Goal: Task Accomplishment & Management: Use online tool/utility

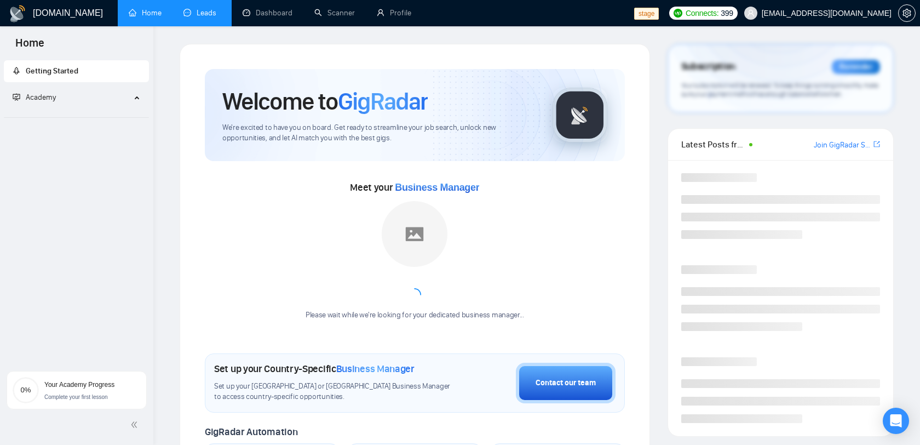
click at [218, 8] on link "Leads" at bounding box center [201, 12] width 37 height 9
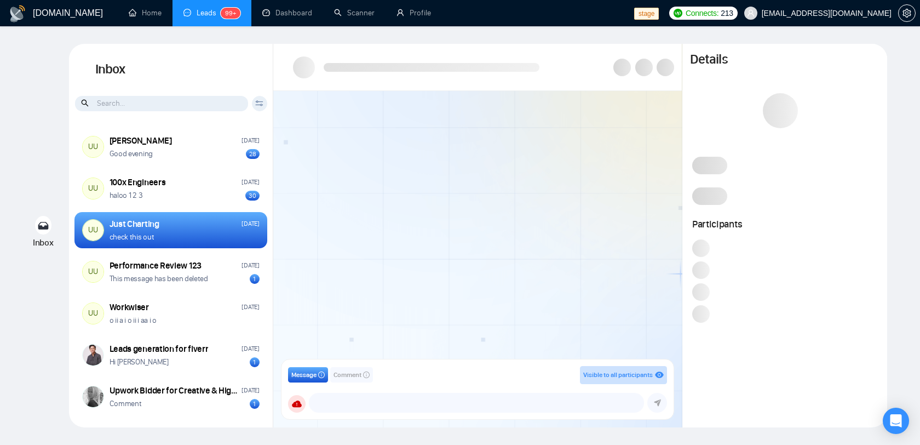
click at [170, 198] on div "haloo 1 2 3 30" at bounding box center [185, 195] width 150 height 10
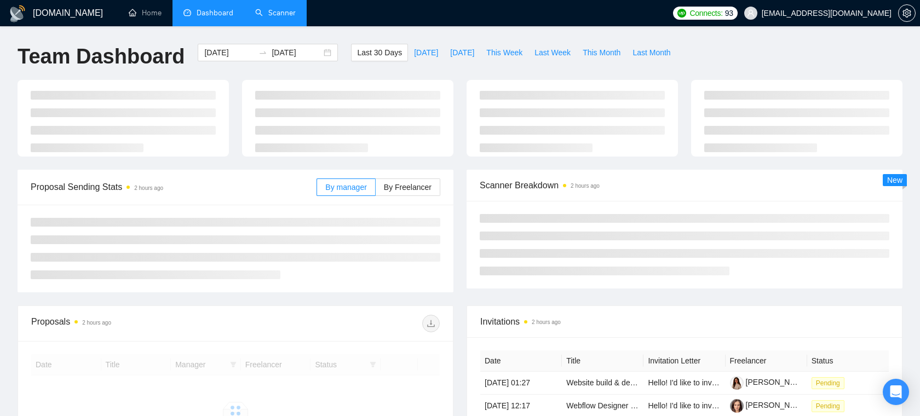
click at [278, 18] on link "Scanner" at bounding box center [275, 12] width 41 height 9
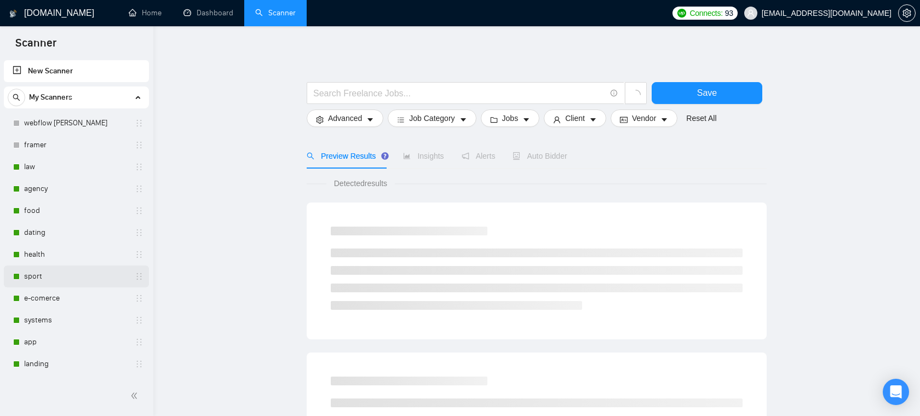
scroll to position [36, 0]
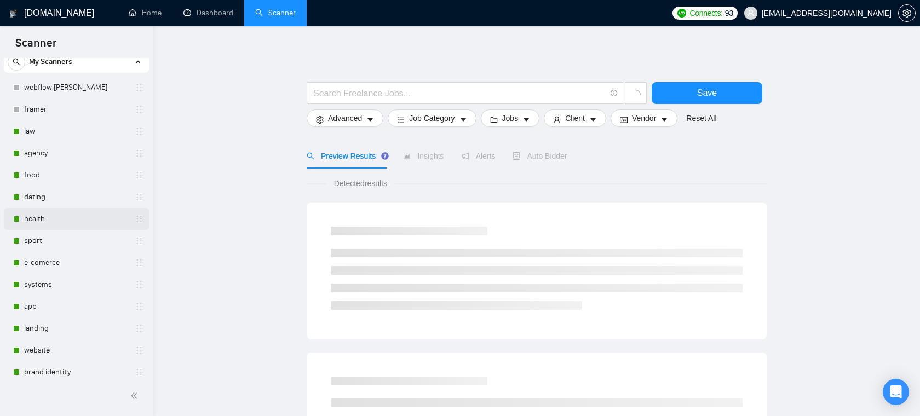
click at [50, 211] on link "health" at bounding box center [76, 219] width 104 height 22
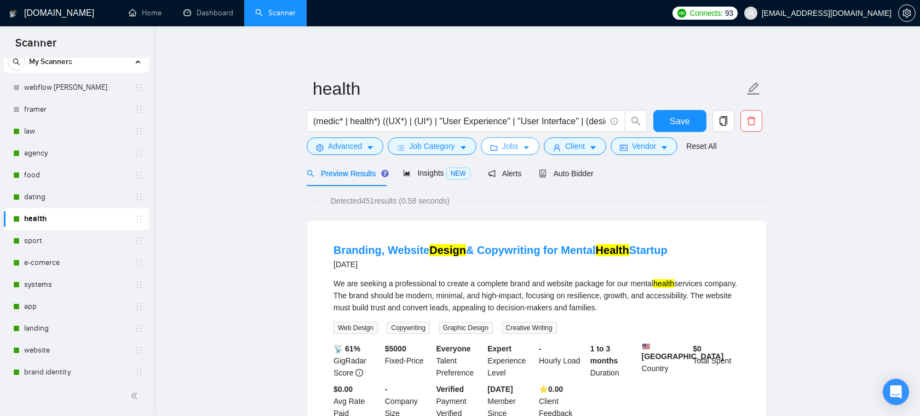
click at [501, 144] on button "Jobs" at bounding box center [510, 146] width 59 height 18
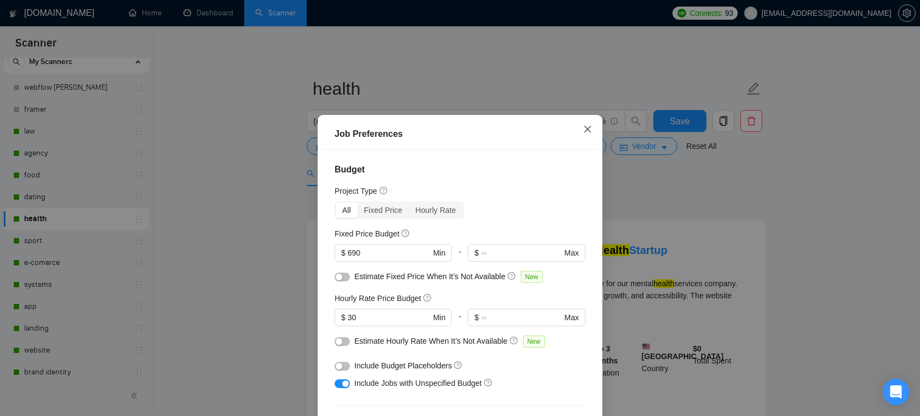
click at [584, 131] on icon "close" at bounding box center [587, 129] width 9 height 9
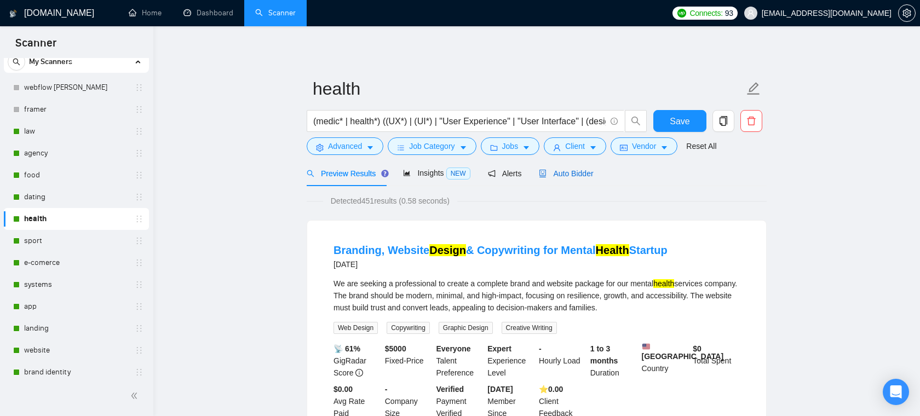
click at [563, 174] on span "Auto Bidder" at bounding box center [566, 173] width 54 height 9
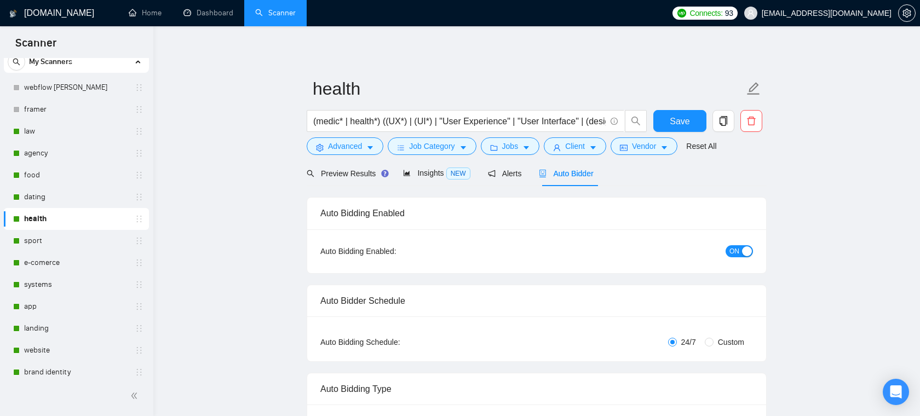
radio input "false"
radio input "true"
checkbox input "true"
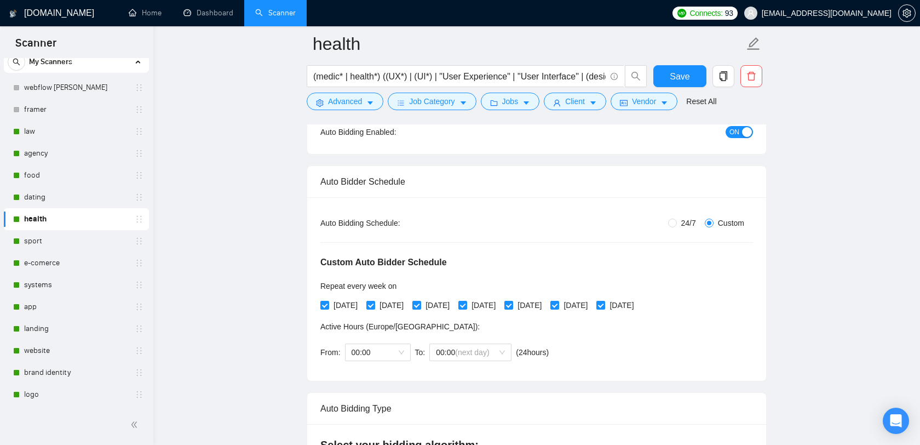
scroll to position [49, 0]
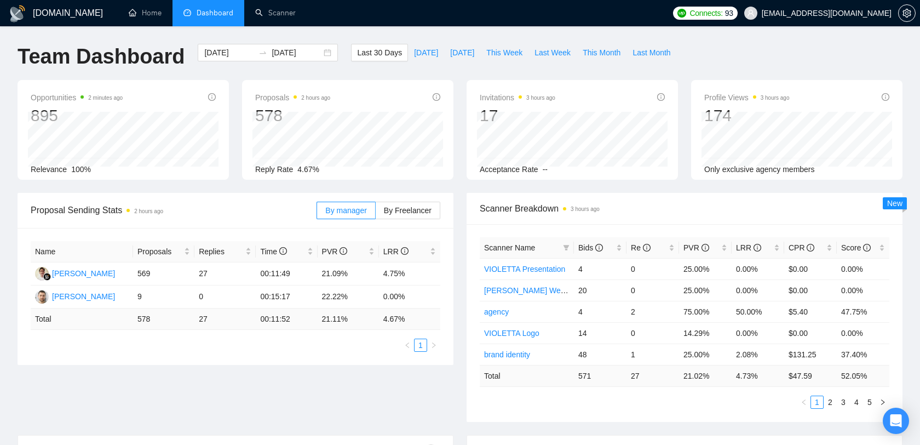
click at [849, 13] on span "[EMAIL_ADDRESS][DOMAIN_NAME]" at bounding box center [827, 13] width 130 height 0
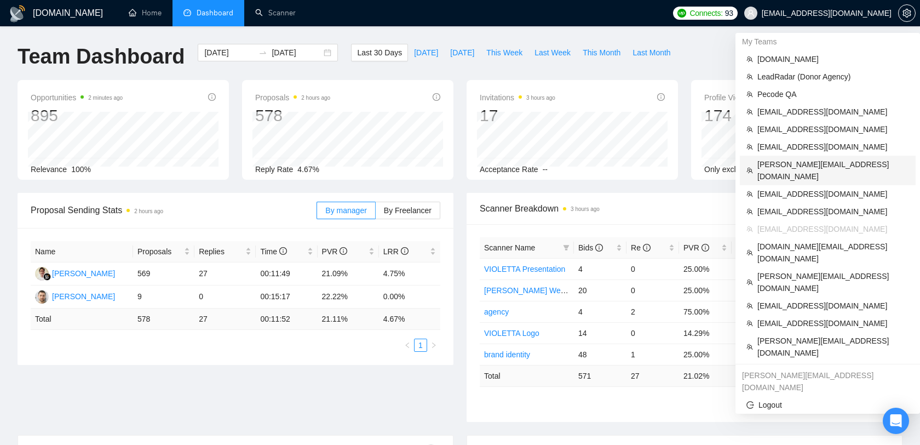
click at [805, 159] on span "oleksandr@webhelpagency.com" at bounding box center [833, 170] width 152 height 24
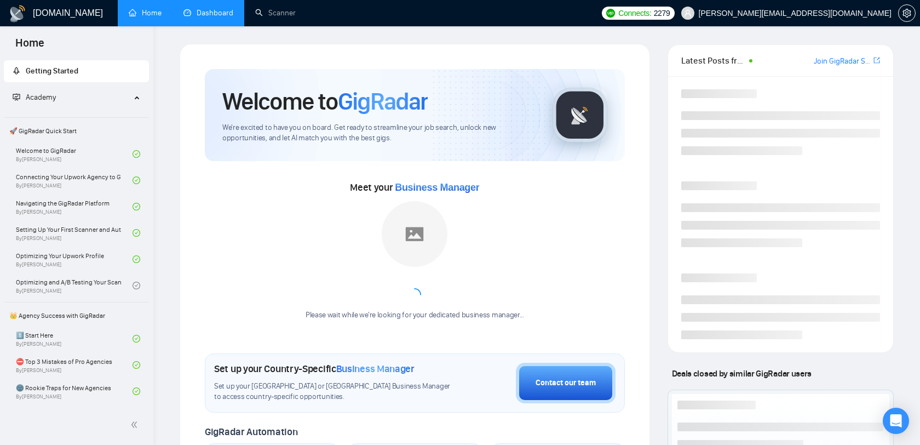
click at [202, 18] on link "Dashboard" at bounding box center [208, 12] width 50 height 9
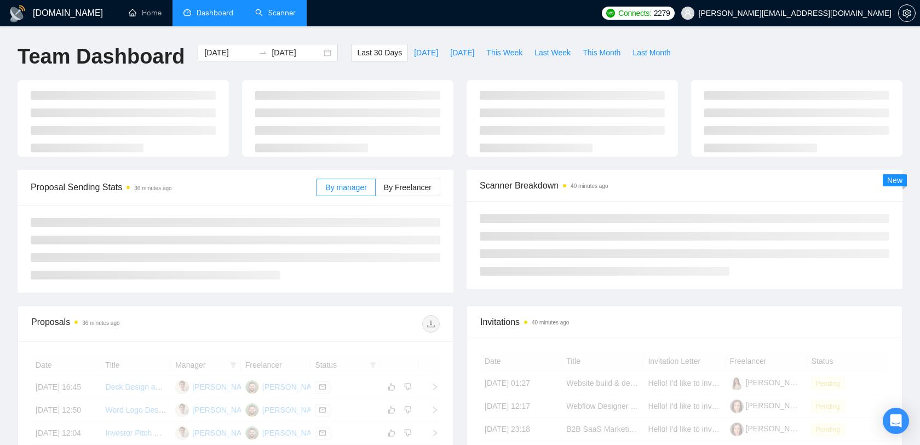
click at [282, 15] on link "Scanner" at bounding box center [275, 12] width 41 height 9
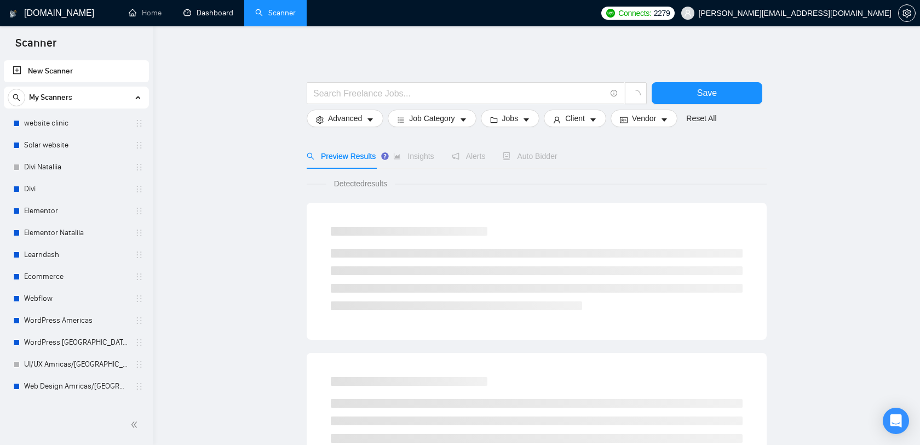
click at [233, 14] on link "Dashboard" at bounding box center [208, 12] width 50 height 9
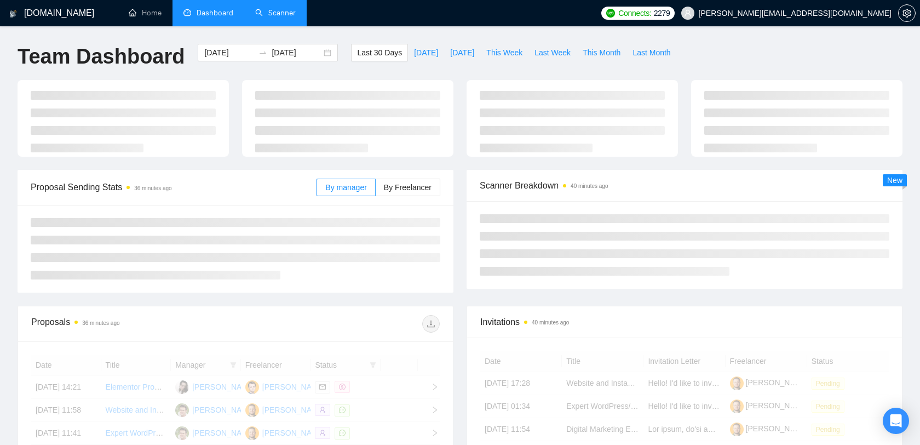
click at [266, 12] on link "Scanner" at bounding box center [275, 12] width 41 height 9
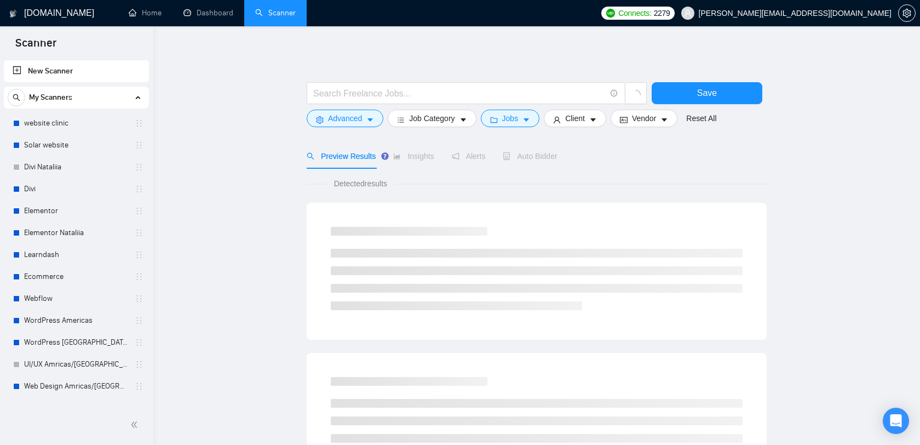
click at [854, 13] on span "[PERSON_NAME][EMAIL_ADDRESS][DOMAIN_NAME]" at bounding box center [795, 13] width 193 height 0
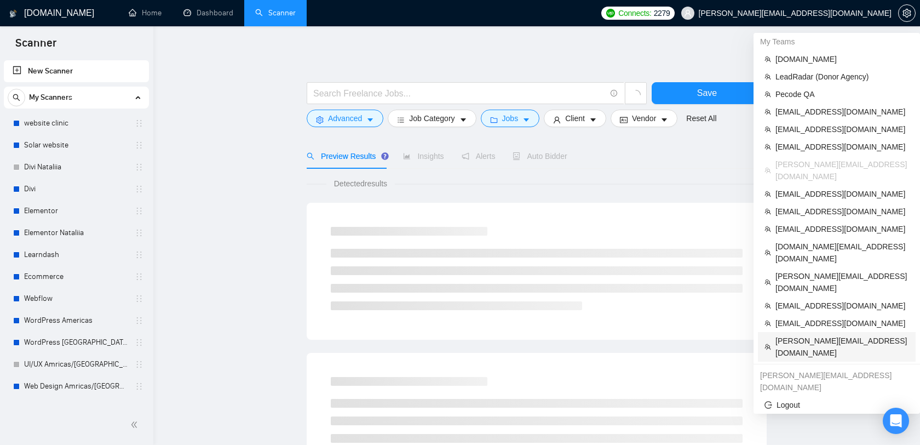
click at [827, 335] on span "[PERSON_NAME][EMAIL_ADDRESS][DOMAIN_NAME]" at bounding box center [843, 347] width 134 height 24
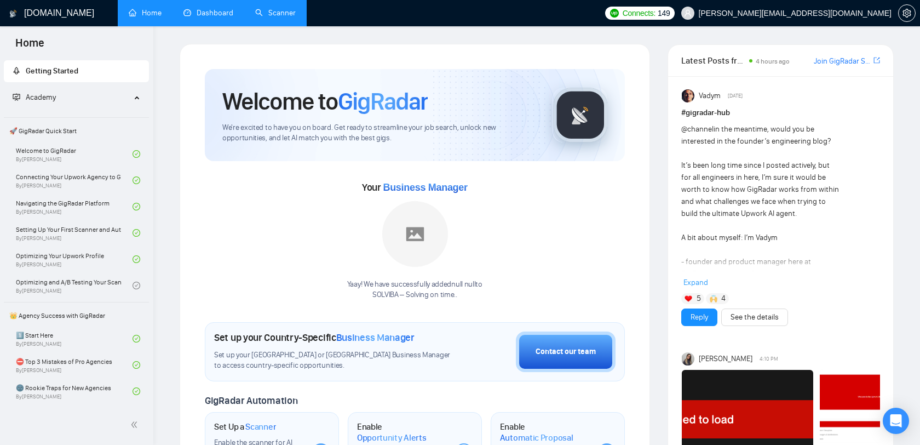
click at [213, 18] on link "Dashboard" at bounding box center [208, 12] width 50 height 9
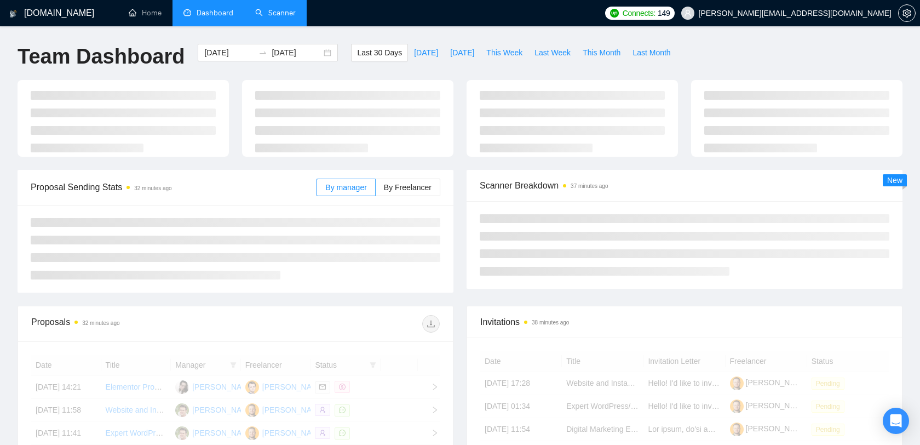
click at [274, 16] on link "Scanner" at bounding box center [275, 12] width 41 height 9
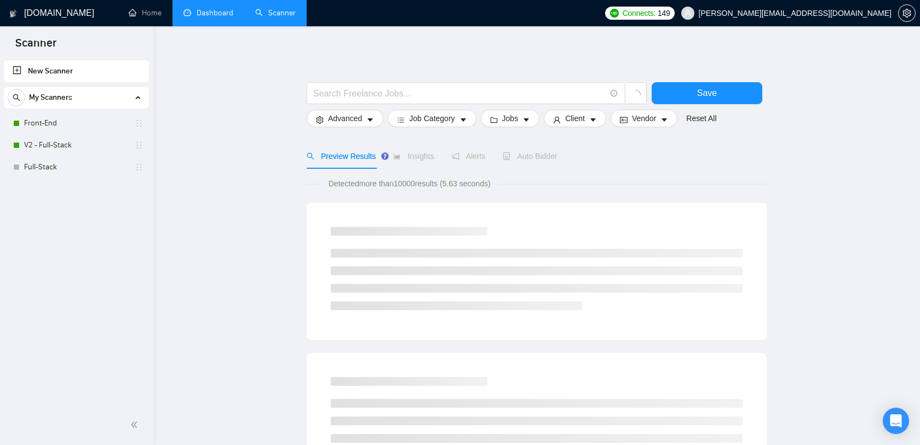
click at [233, 18] on link "Dashboard" at bounding box center [208, 12] width 50 height 9
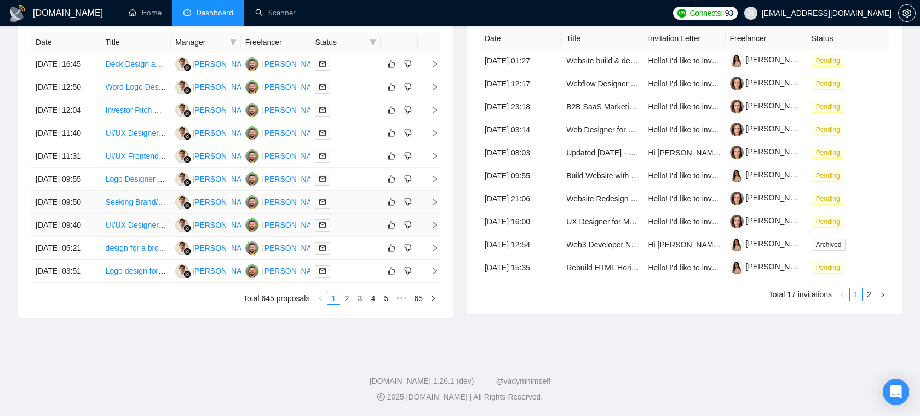
scroll to position [450, 0]
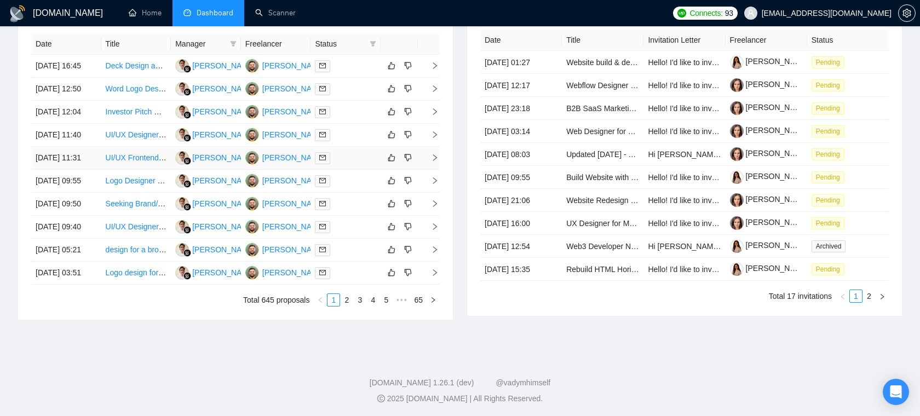
click at [351, 164] on div at bounding box center [345, 158] width 61 height 13
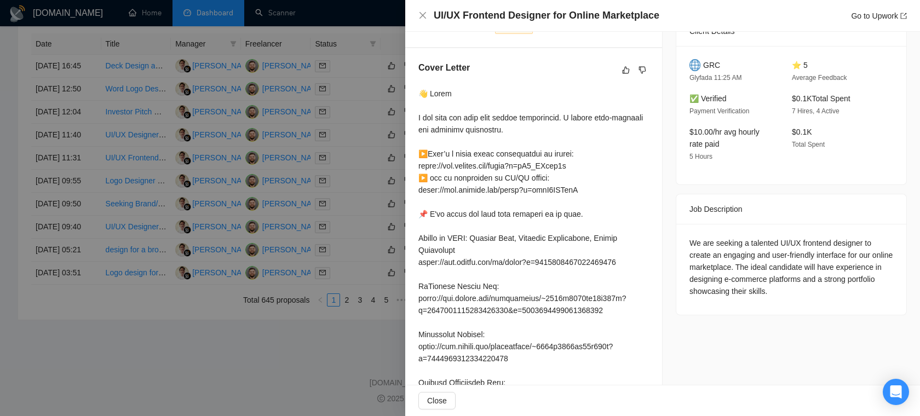
scroll to position [303, 0]
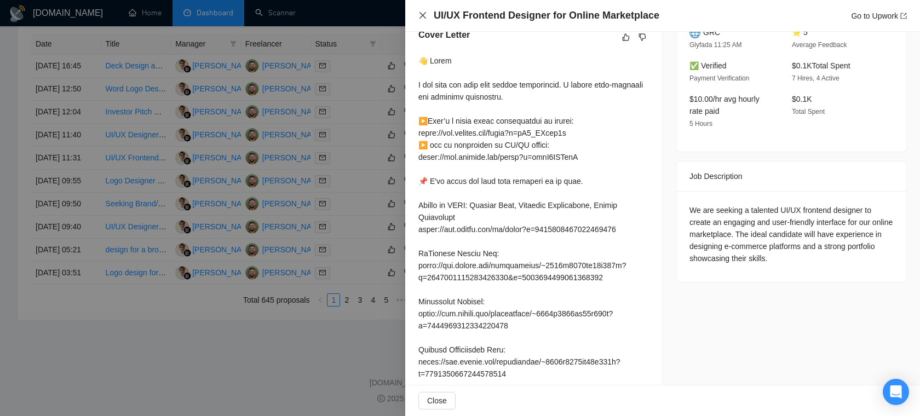
click at [418, 13] on icon "close" at bounding box center [422, 15] width 9 height 9
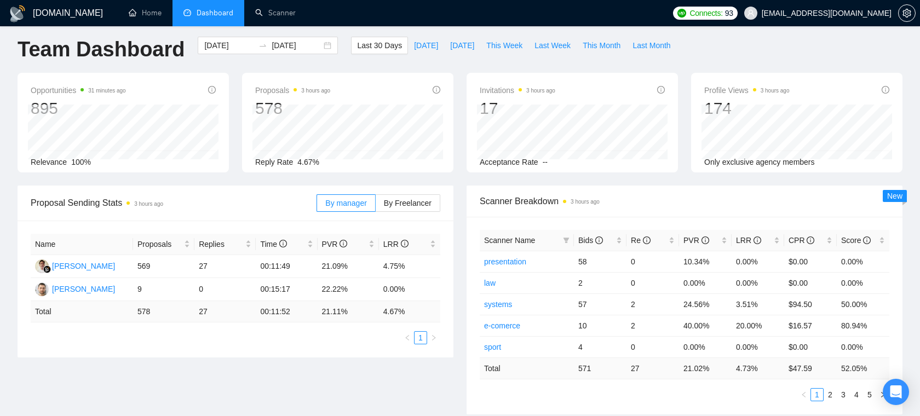
scroll to position [0, 0]
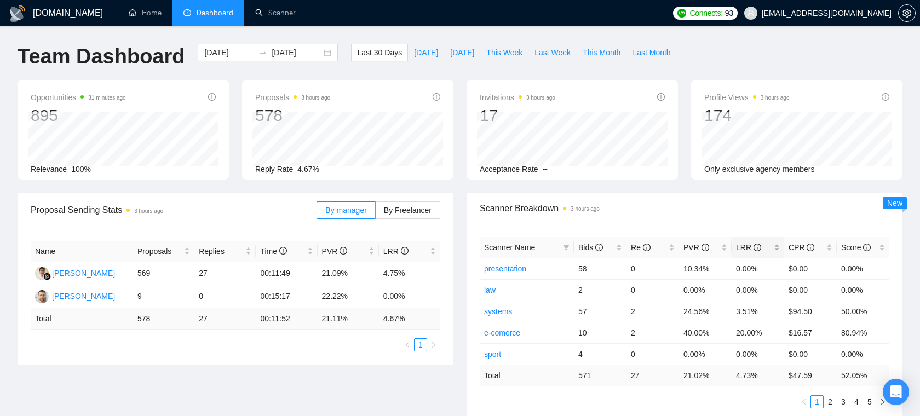
click at [777, 245] on div "LRR" at bounding box center [758, 248] width 44 height 12
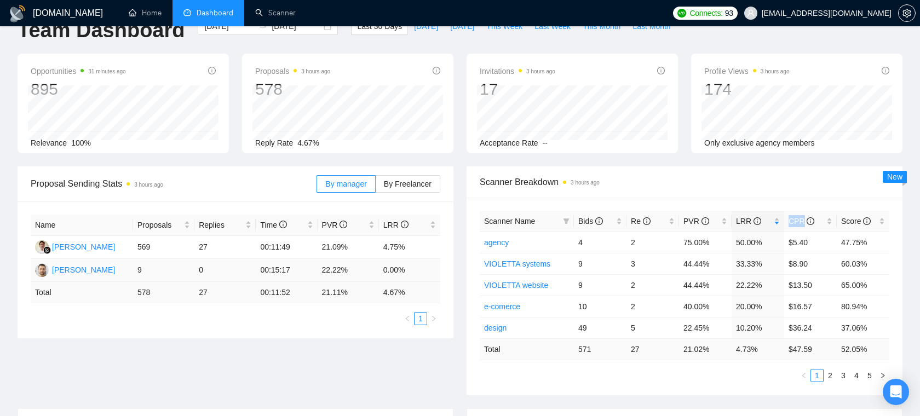
scroll to position [29, 0]
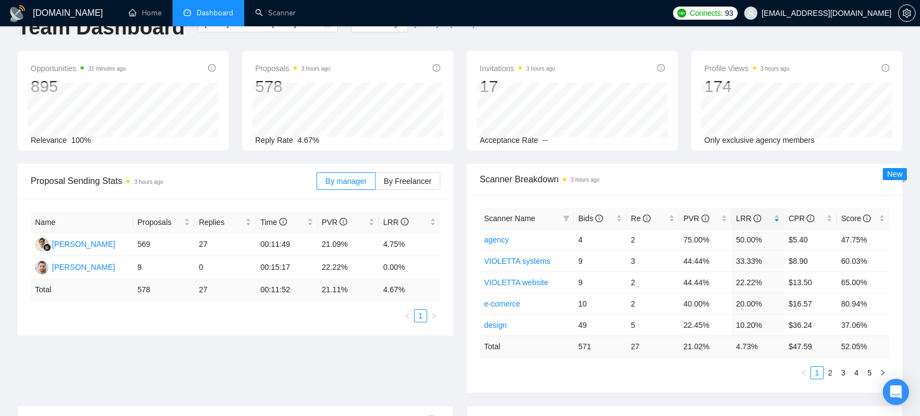
click at [834, 13] on span "[EMAIL_ADDRESS][DOMAIN_NAME]" at bounding box center [827, 13] width 130 height 0
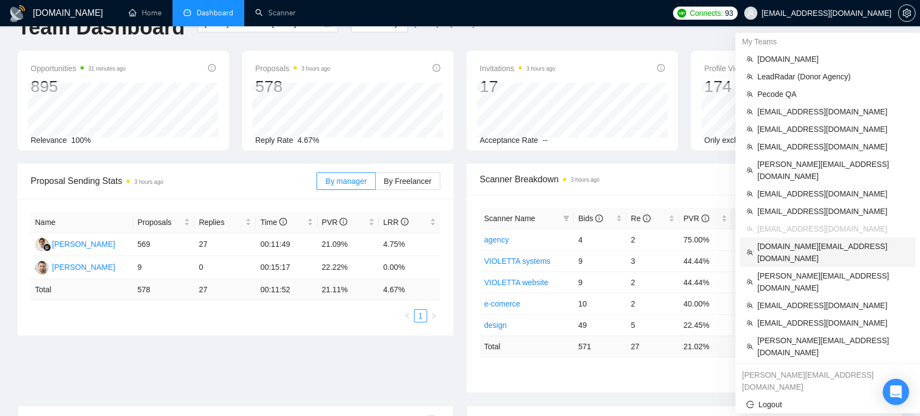
click at [801, 240] on span "[DOMAIN_NAME][EMAIL_ADDRESS][DOMAIN_NAME]" at bounding box center [833, 252] width 152 height 24
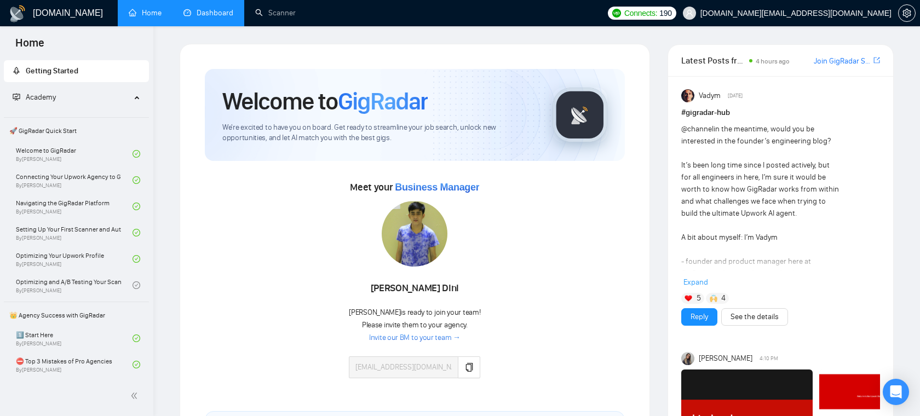
click at [217, 18] on link "Dashboard" at bounding box center [208, 12] width 50 height 9
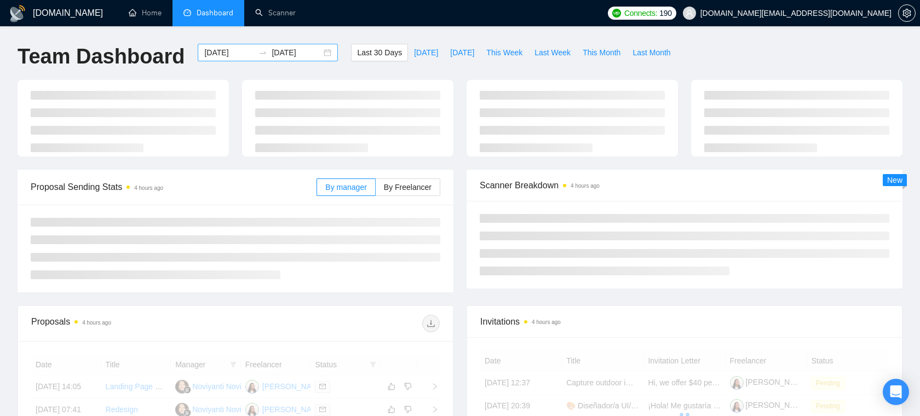
click at [234, 55] on input "2025-08-30" at bounding box center [229, 53] width 50 height 12
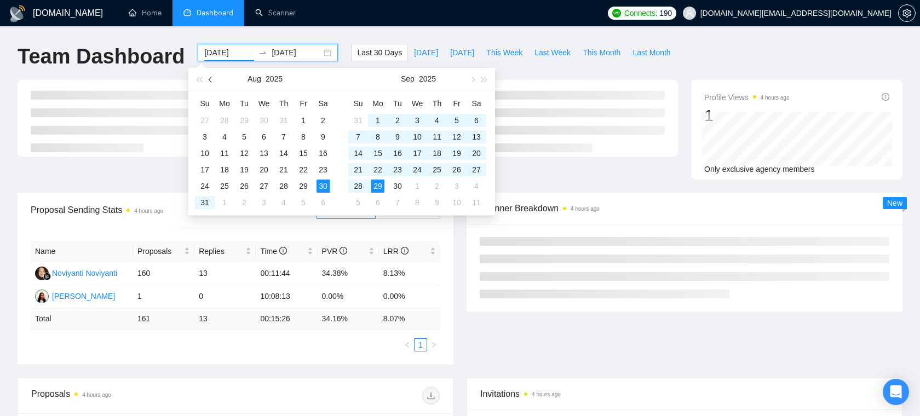
click at [213, 81] on button "button" at bounding box center [211, 79] width 12 height 22
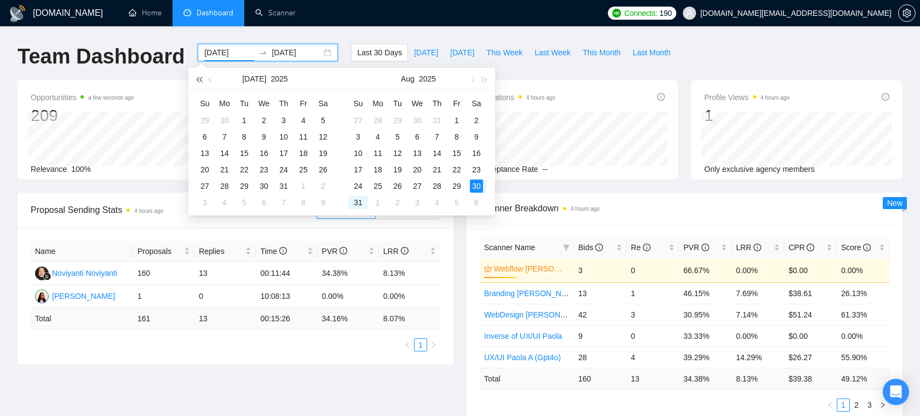
click at [202, 79] on span "button" at bounding box center [198, 79] width 5 height 5
type input "2024-07-09"
click at [242, 133] on div "9" at bounding box center [244, 136] width 13 height 13
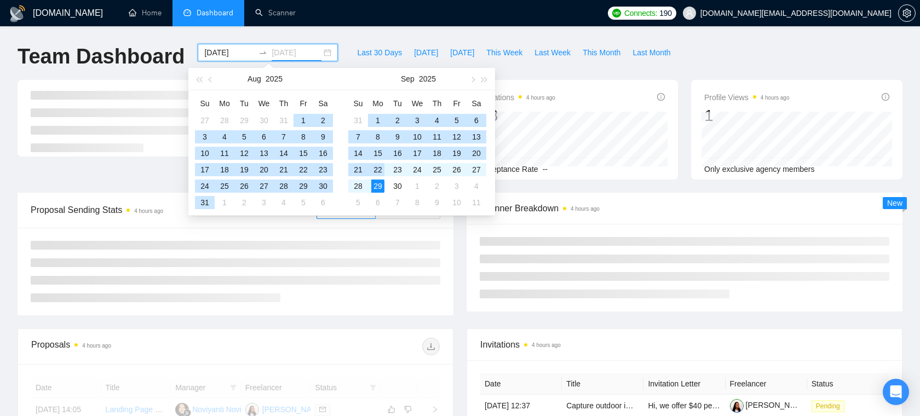
type input "2025-09-29"
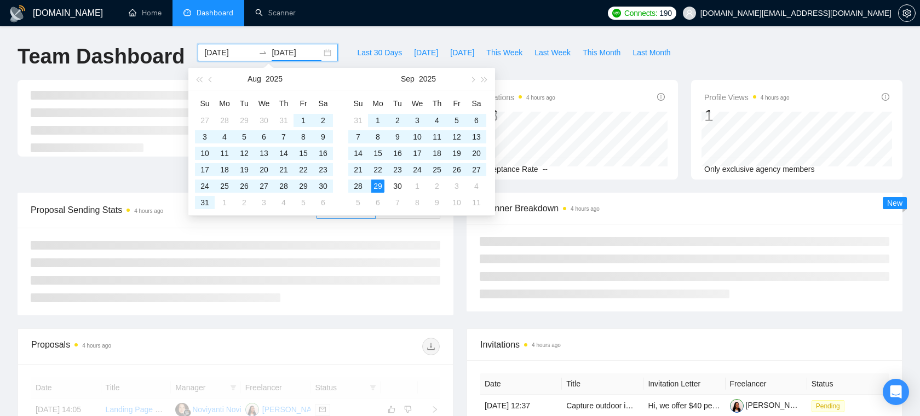
click at [453, 249] on div at bounding box center [236, 272] width 436 height 88
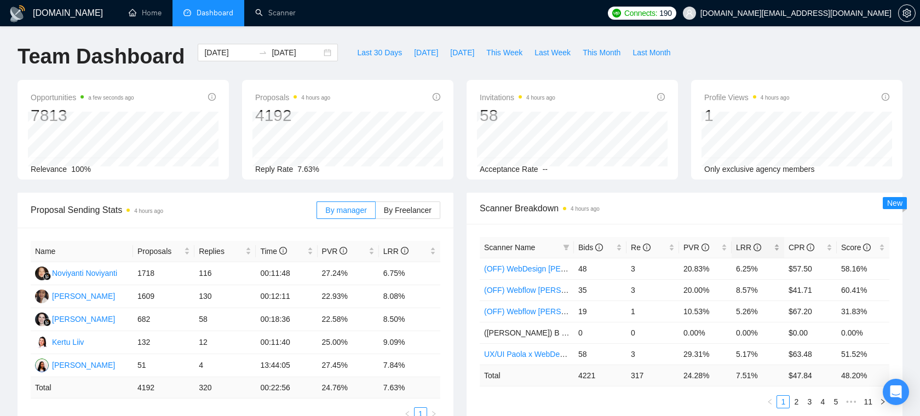
click at [780, 245] on div "LRR" at bounding box center [758, 248] width 44 height 12
click at [778, 245] on div "LRR" at bounding box center [758, 248] width 44 height 12
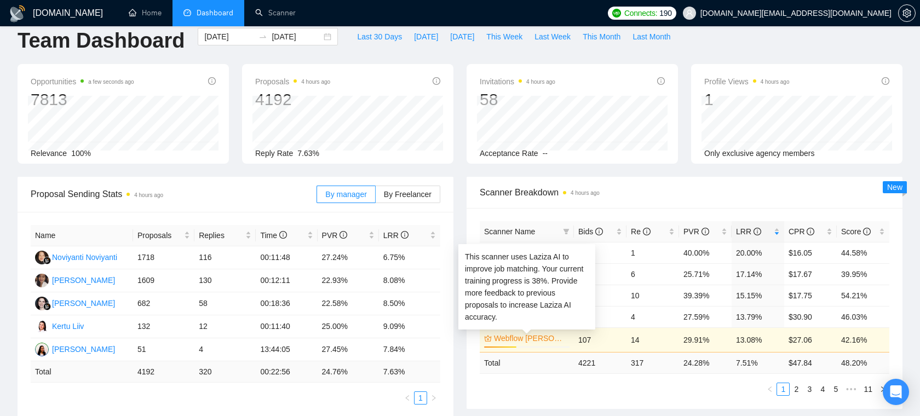
scroll to position [21, 0]
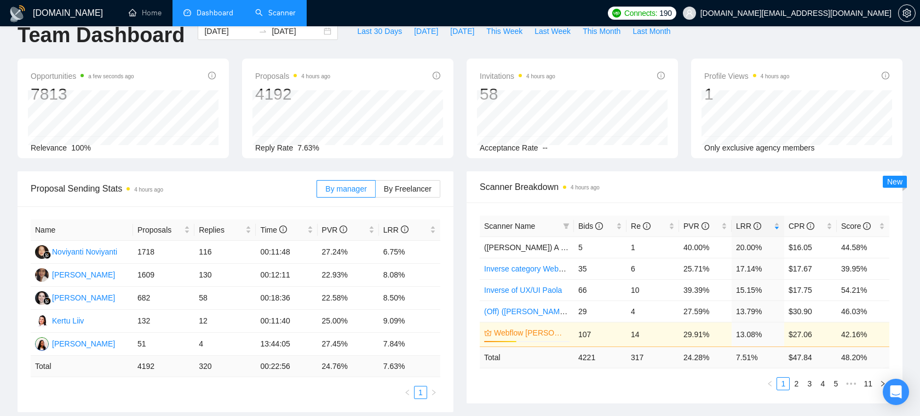
click at [272, 13] on link "Scanner" at bounding box center [275, 12] width 41 height 9
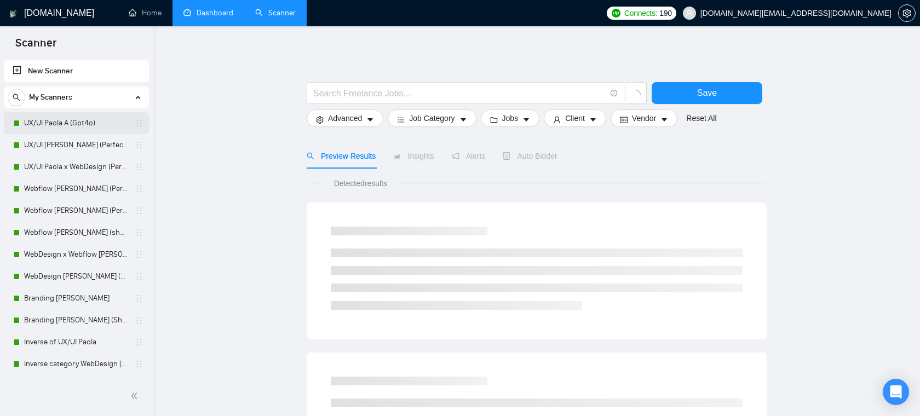
click at [90, 129] on link "UX/UI Paola A (Gpt4o)" at bounding box center [76, 123] width 104 height 22
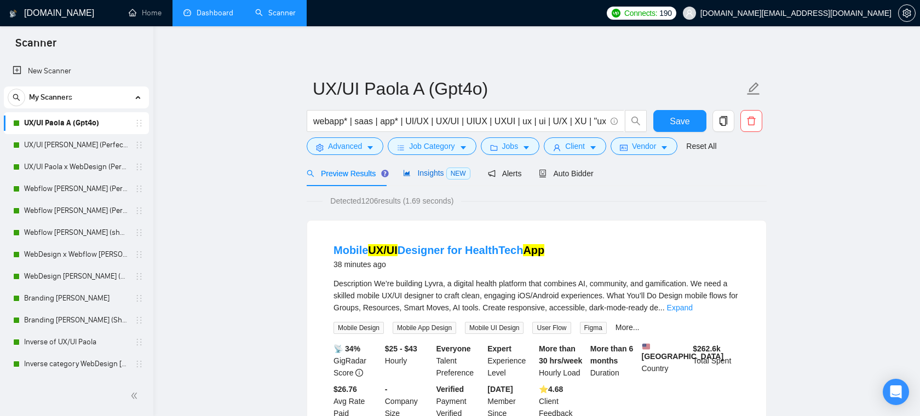
click at [431, 172] on span "Insights NEW" at bounding box center [436, 173] width 67 height 9
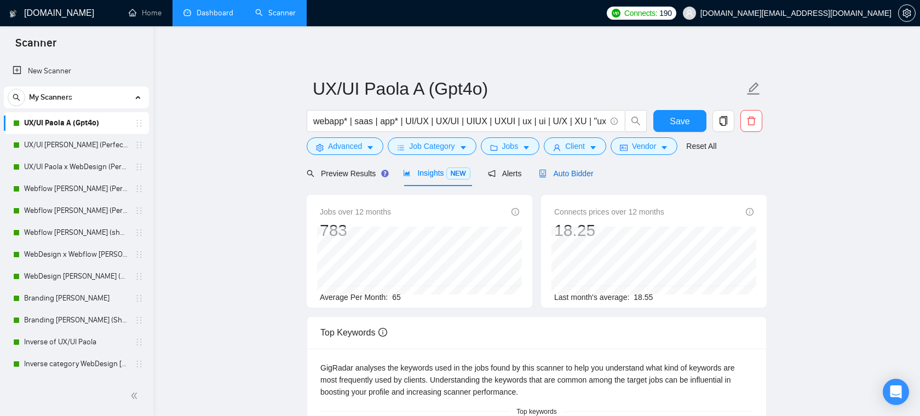
click at [569, 175] on span "Auto Bidder" at bounding box center [566, 173] width 54 height 9
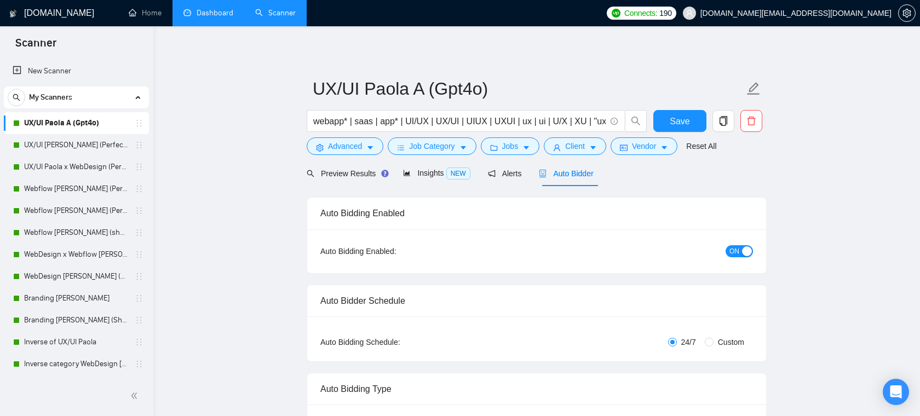
radio input "false"
radio input "true"
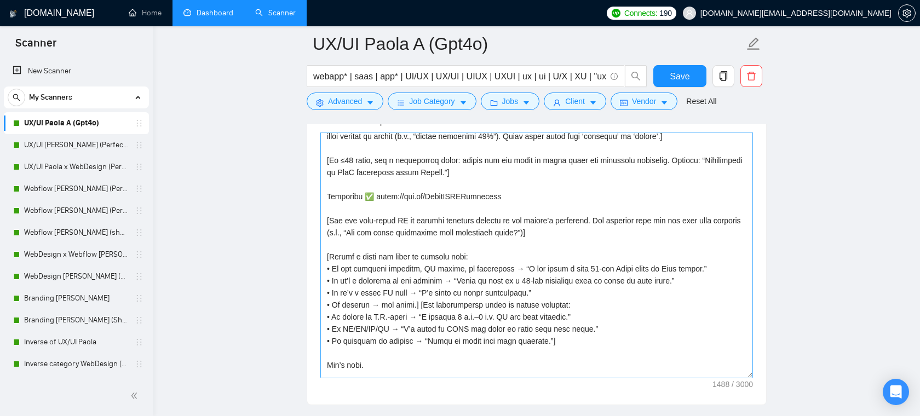
scroll to position [63, 0]
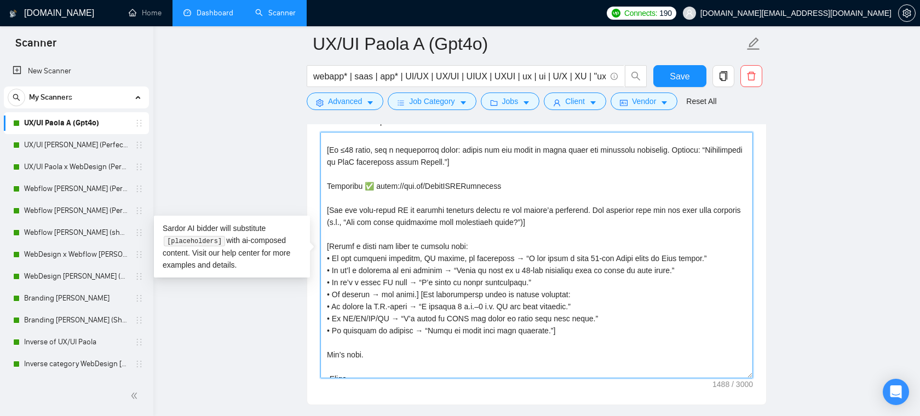
drag, startPoint x: 491, startPoint y: 261, endPoint x: 381, endPoint y: 261, distance: 110.1
click at [382, 261] on textarea "Cover letter template:" at bounding box center [536, 255] width 433 height 246
click at [427, 261] on textarea "Cover letter template:" at bounding box center [536, 255] width 433 height 246
drag, startPoint x: 333, startPoint y: 273, endPoint x: 513, endPoint y: 266, distance: 179.8
click at [513, 266] on textarea "Cover letter template:" at bounding box center [536, 255] width 433 height 246
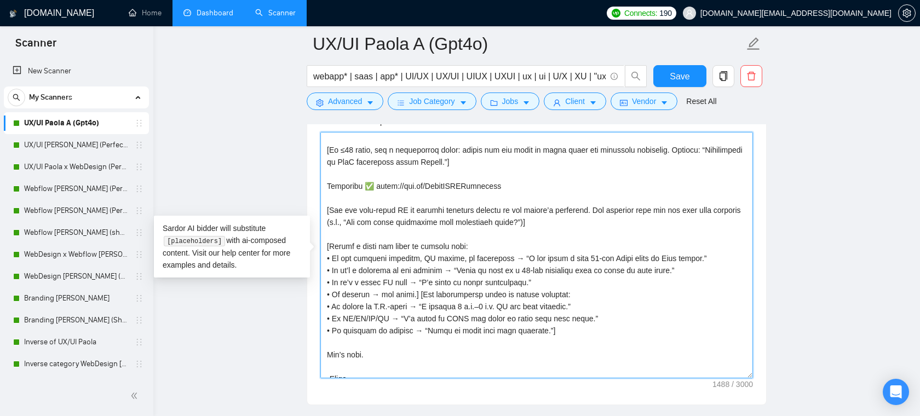
drag, startPoint x: 719, startPoint y: 268, endPoint x: 527, endPoint y: 266, distance: 192.3
click at [527, 266] on textarea "Cover letter template:" at bounding box center [536, 255] width 433 height 246
click at [421, 285] on textarea "Cover letter template:" at bounding box center [536, 255] width 433 height 246
drag, startPoint x: 516, startPoint y: 282, endPoint x: 610, endPoint y: 277, distance: 93.2
click at [610, 277] on textarea "Cover letter template:" at bounding box center [536, 255] width 433 height 246
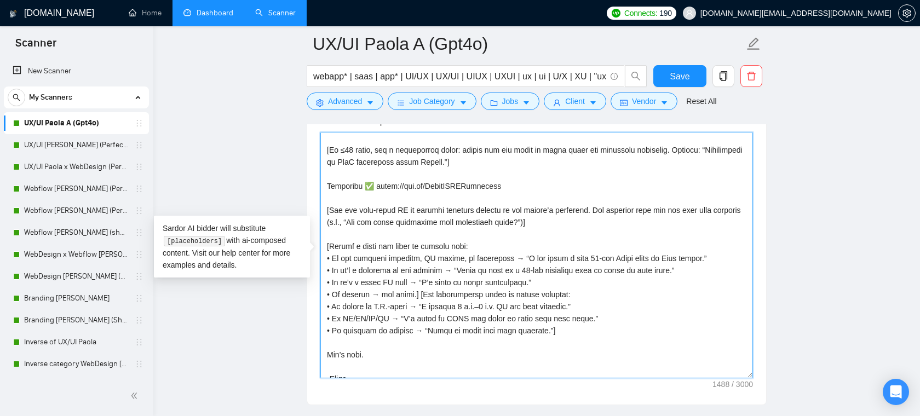
click at [541, 237] on textarea "Cover letter template:" at bounding box center [536, 255] width 433 height 246
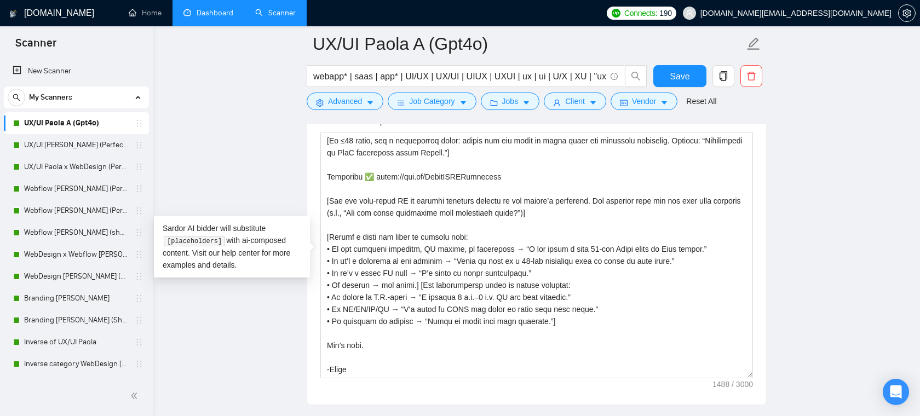
click at [434, 384] on div "Cover letter template:" at bounding box center [536, 253] width 459 height 302
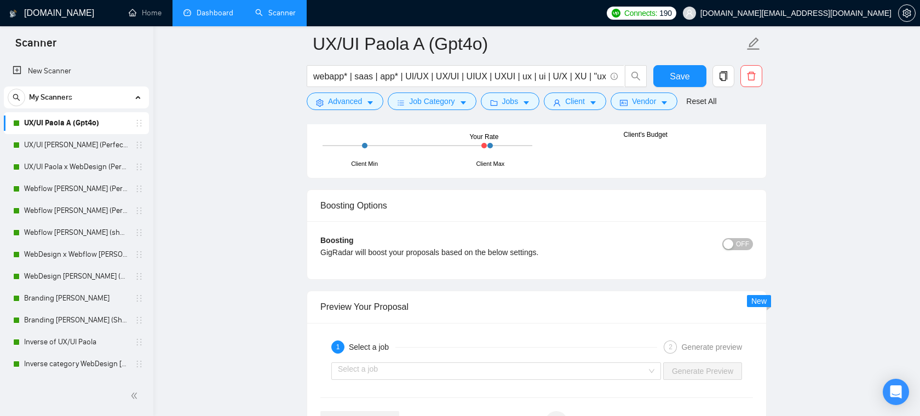
scroll to position [2183, 0]
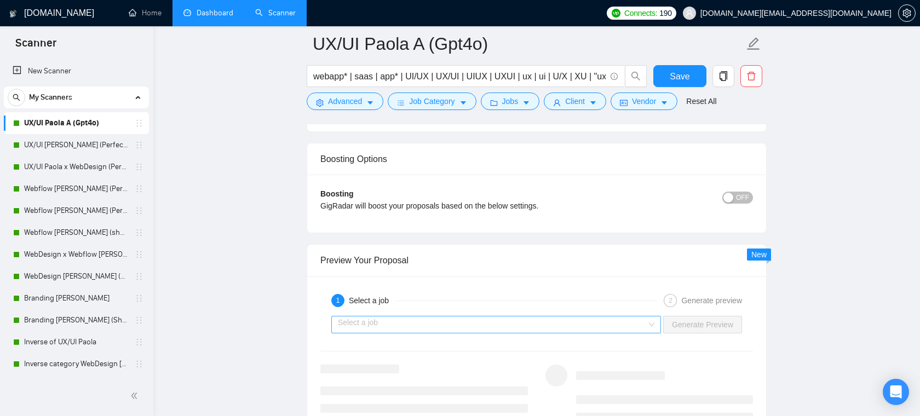
click at [483, 319] on input "search" at bounding box center [492, 325] width 309 height 16
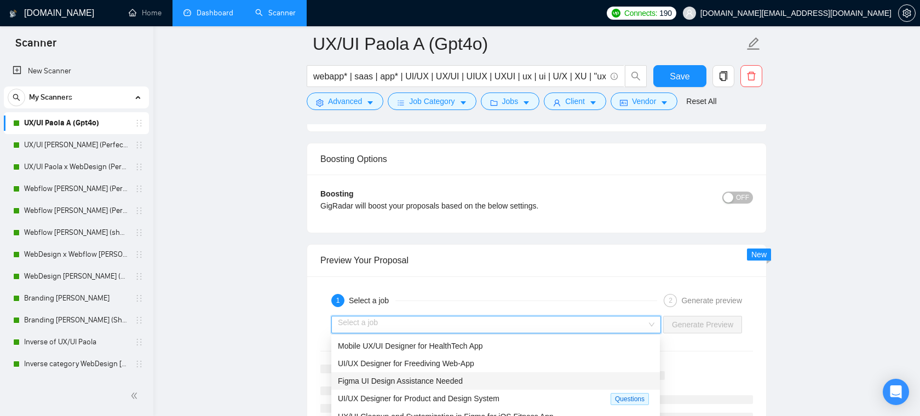
click at [452, 377] on span "Figma UI Design Assistance Needed" at bounding box center [400, 381] width 125 height 9
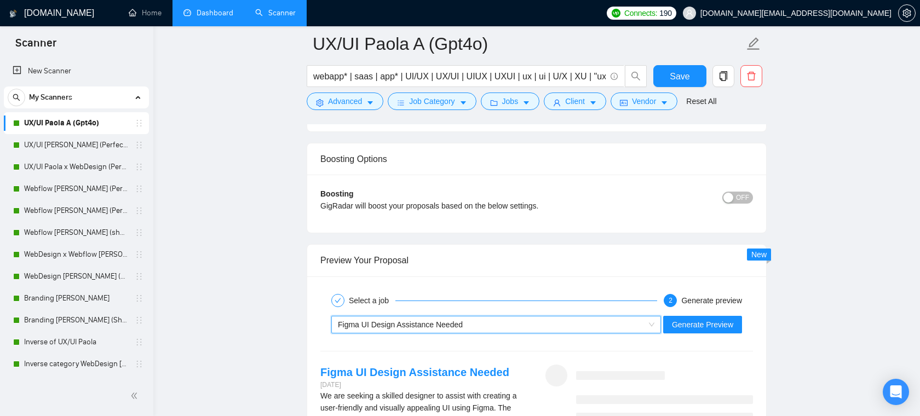
scroll to position [2284, 0]
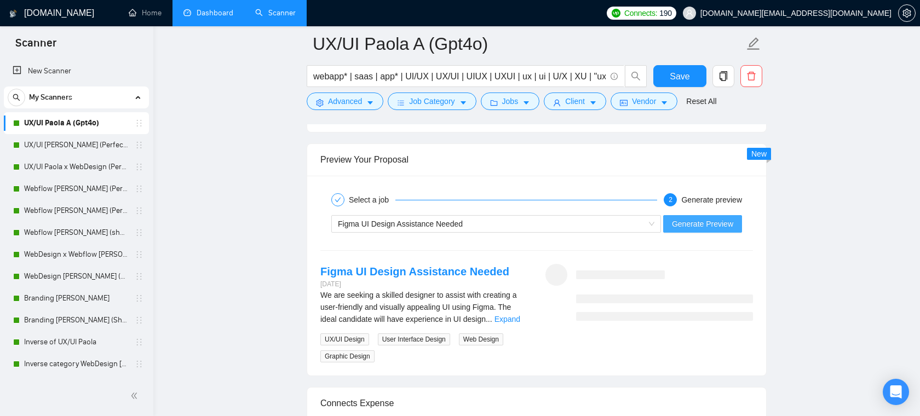
click at [678, 221] on span "Generate Preview" at bounding box center [702, 224] width 61 height 12
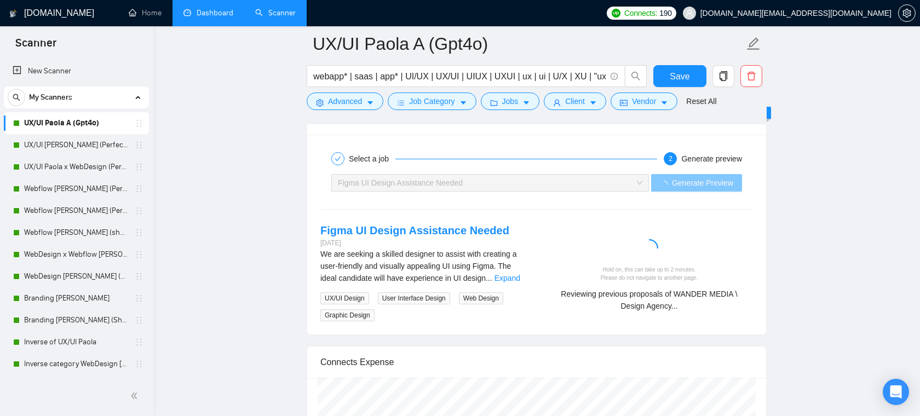
scroll to position [2354, 0]
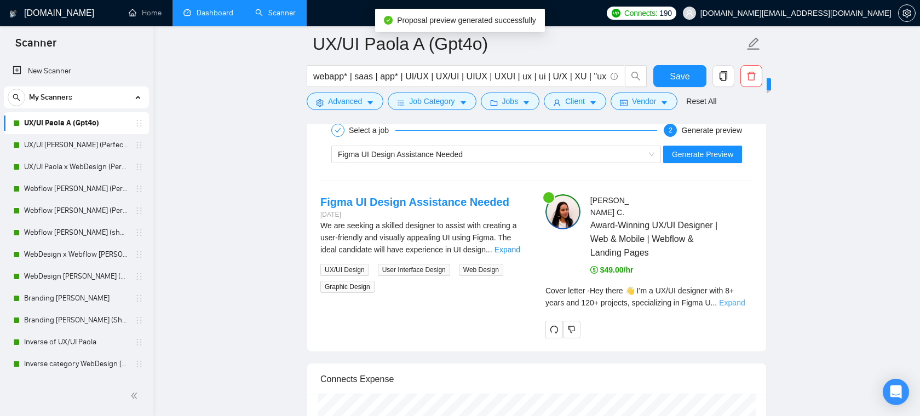
click at [733, 299] on link "Expand" at bounding box center [732, 303] width 26 height 9
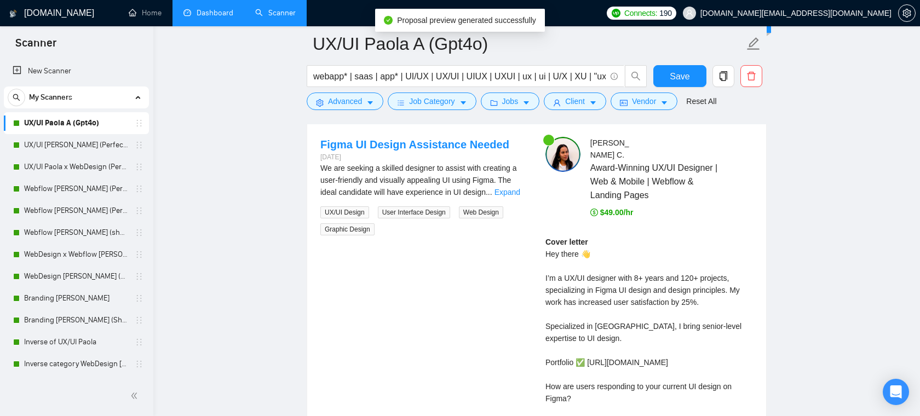
scroll to position [2420, 0]
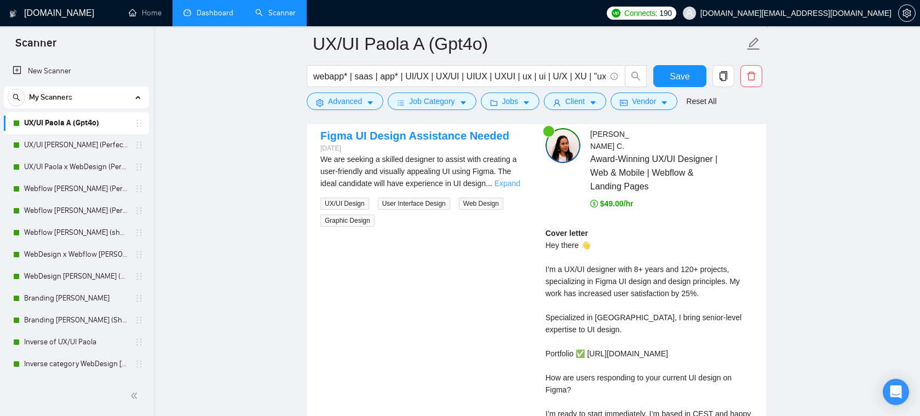
click at [519, 184] on link "Expand" at bounding box center [508, 183] width 26 height 9
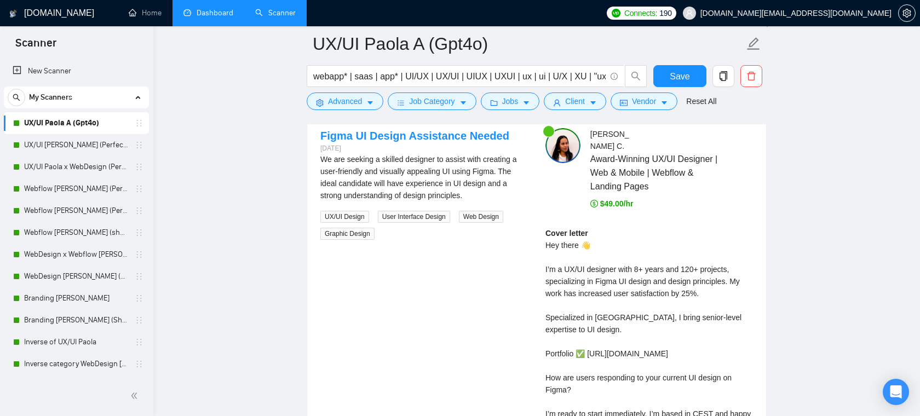
scroll to position [2460, 0]
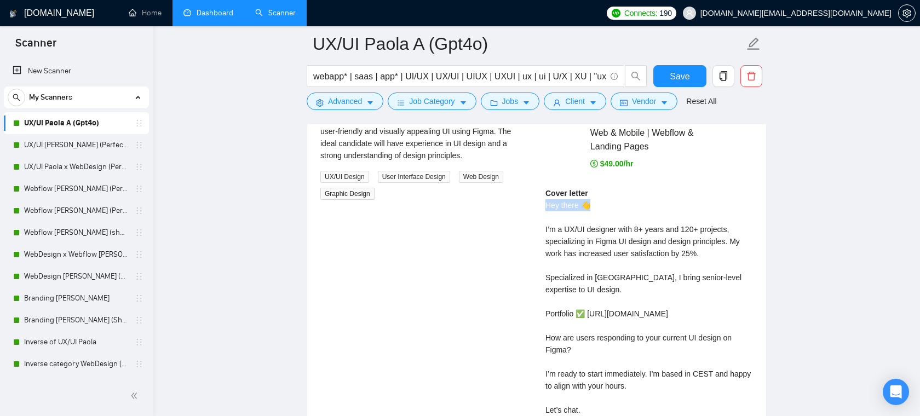
drag, startPoint x: 542, startPoint y: 196, endPoint x: 595, endPoint y: 196, distance: 52.6
click at [595, 196] on div "Paola C . Award-Winning UX/UI Designer | Web & Mobile | Webflow & Landing Pages…" at bounding box center [649, 279] width 225 height 382
drag, startPoint x: 580, startPoint y: 225, endPoint x: 623, endPoint y: 225, distance: 43.3
click at [581, 225] on div "Cover letter Hey there 👋 I’m a UX/UI designer with 8+ years and 120+ projects, …" at bounding box center [650, 313] width 208 height 253
click at [623, 225] on div "Cover letter Hey there 👋 I’m a UX/UI designer with 8+ years and 120+ projects, …" at bounding box center [650, 313] width 208 height 253
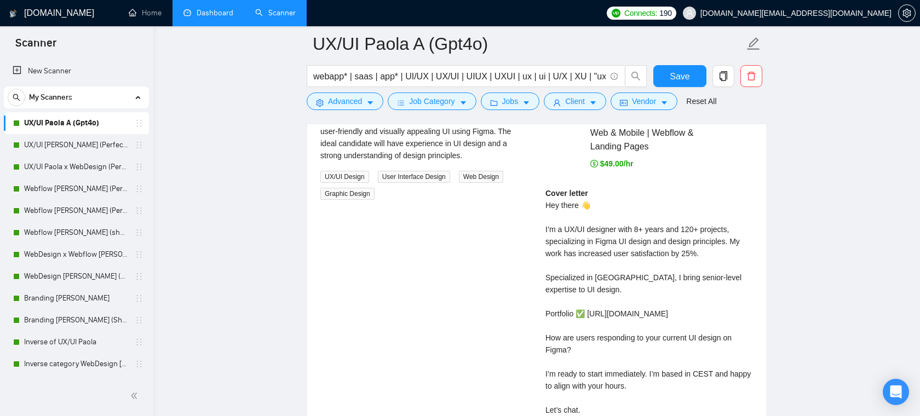
scroll to position [2498, 0]
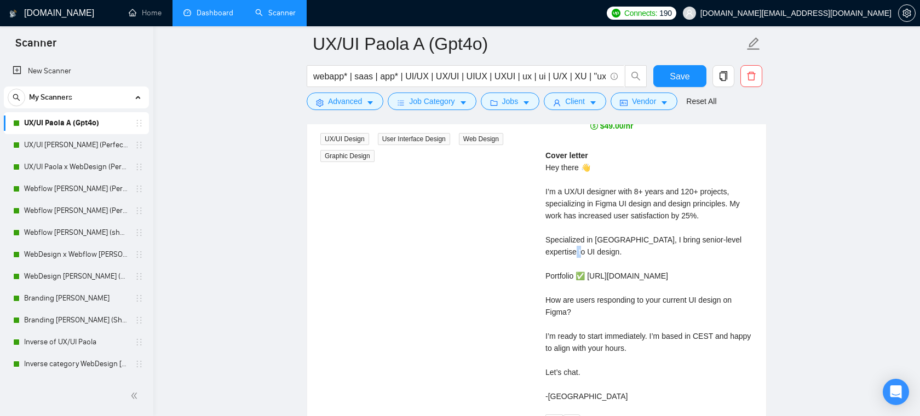
drag, startPoint x: 613, startPoint y: 244, endPoint x: 560, endPoint y: 240, distance: 52.7
click at [560, 240] on div "Cover letter Hey there 👋 I’m a UX/UI designer with 8+ years and 120+ projects, …" at bounding box center [650, 276] width 208 height 253
drag, startPoint x: 695, startPoint y: 269, endPoint x: 628, endPoint y: 269, distance: 66.3
click at [628, 269] on div "Cover letter Hey there 👋 I’m a UX/UI designer with 8+ years and 120+ projects, …" at bounding box center [650, 276] width 208 height 253
drag, startPoint x: 601, startPoint y: 299, endPoint x: 536, endPoint y: 287, distance: 66.3
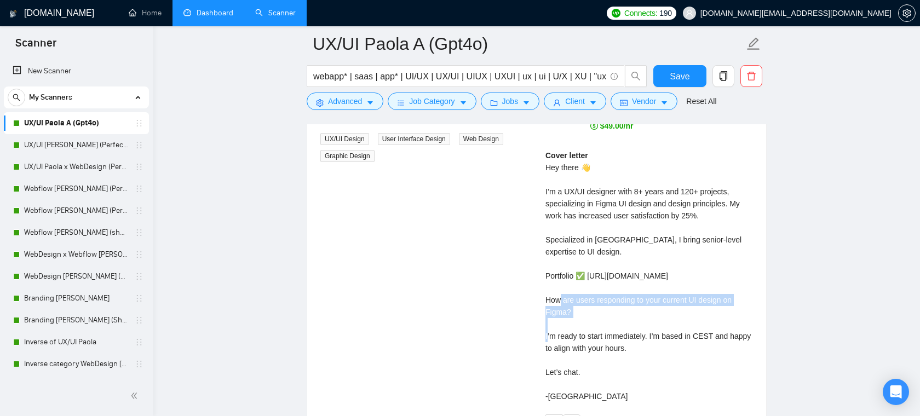
click at [536, 287] on div "Figma UI Design Assistance Needed 2 days ago We are seeking a skilled designer …" at bounding box center [537, 241] width 450 height 382
click at [649, 323] on div "Cover letter Hey there 👋 I’m a UX/UI designer with 8+ years and 120+ projects, …" at bounding box center [650, 276] width 208 height 253
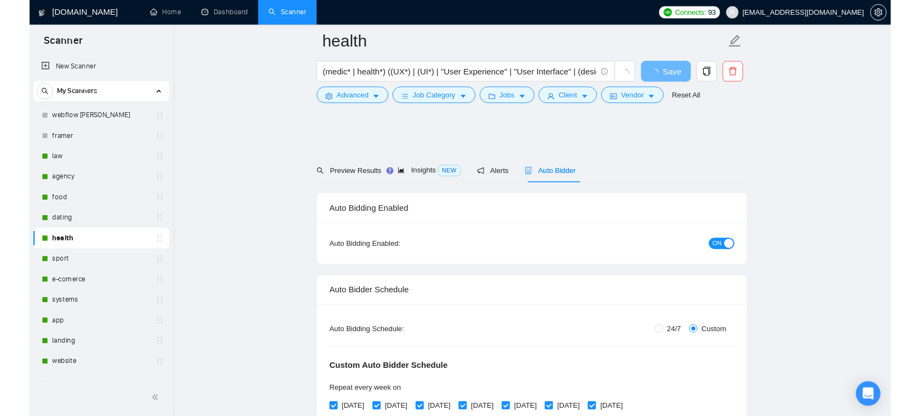
scroll to position [49, 0]
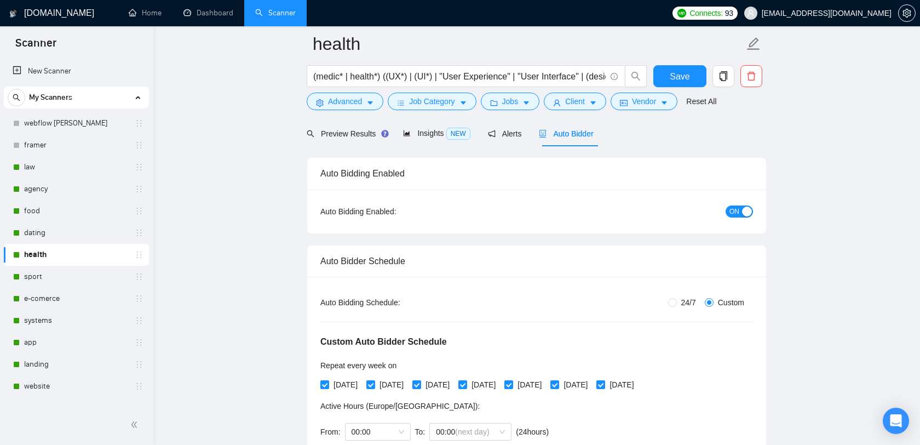
click at [834, 13] on span "[EMAIL_ADDRESS][DOMAIN_NAME]" at bounding box center [827, 13] width 130 height 0
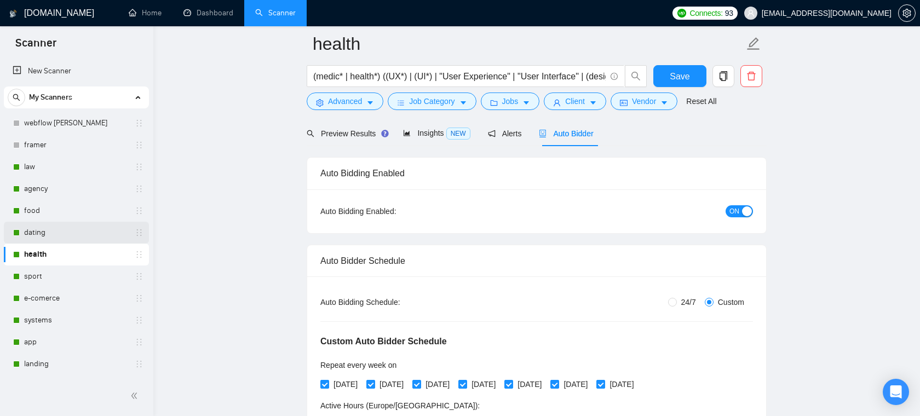
click at [49, 230] on link "dating" at bounding box center [76, 233] width 104 height 22
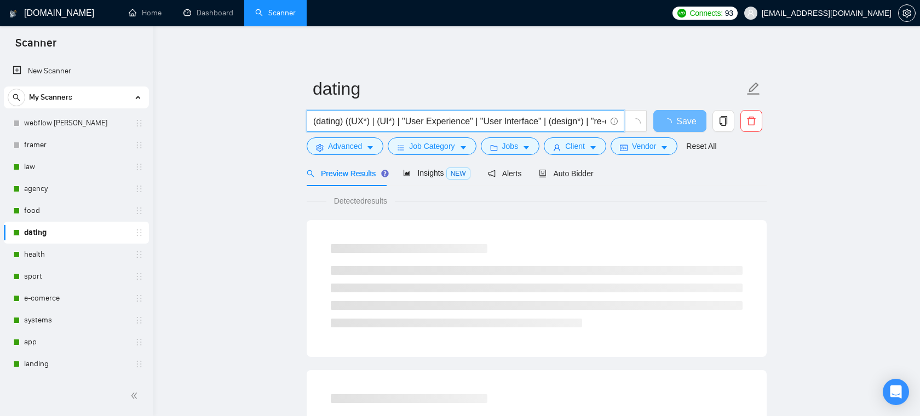
click at [393, 119] on input "(dating) ((UX*) | (UI*) | "User Experience" | "User Interface" | (design*) | "r…" at bounding box center [459, 121] width 292 height 14
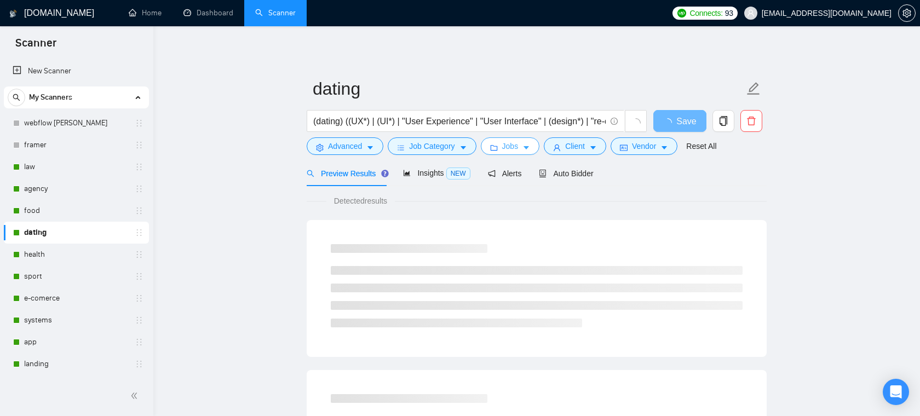
click at [513, 148] on span "Jobs" at bounding box center [510, 146] width 16 height 12
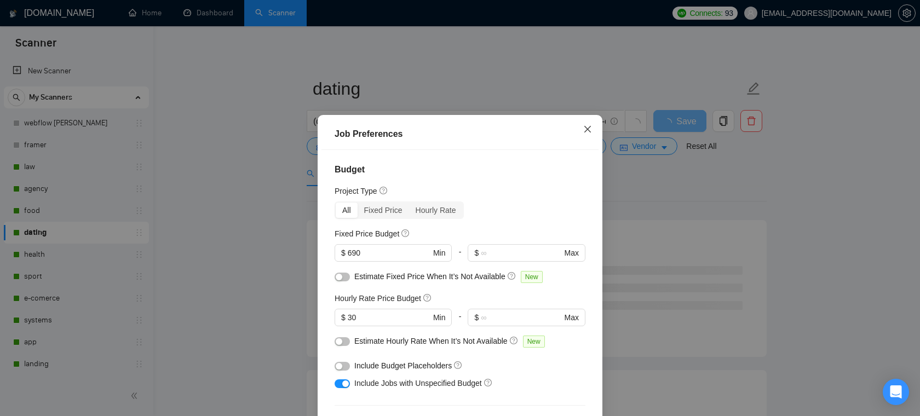
click at [586, 127] on icon "close" at bounding box center [587, 129] width 9 height 9
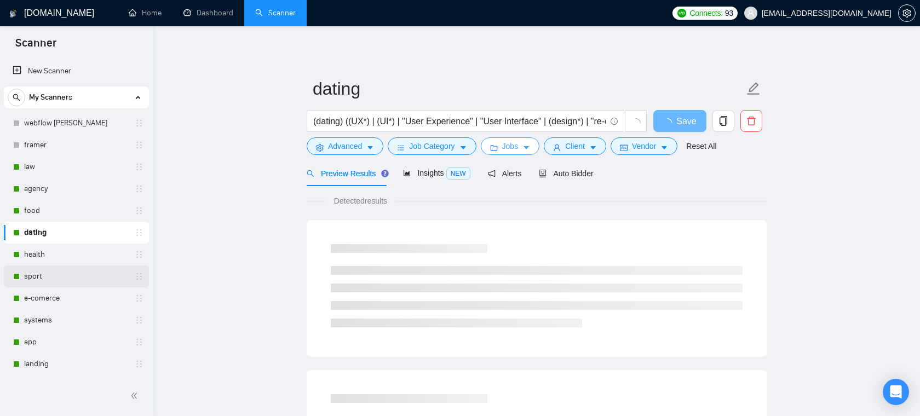
scroll to position [57, 0]
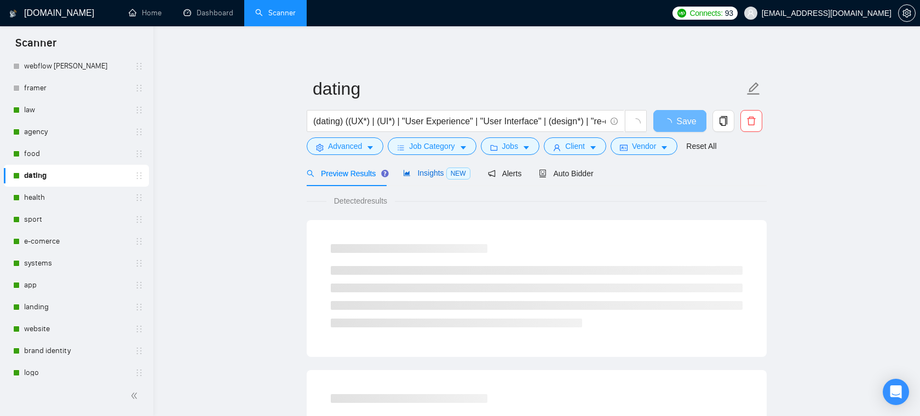
click at [420, 177] on div "Insights NEW" at bounding box center [436, 173] width 67 height 13
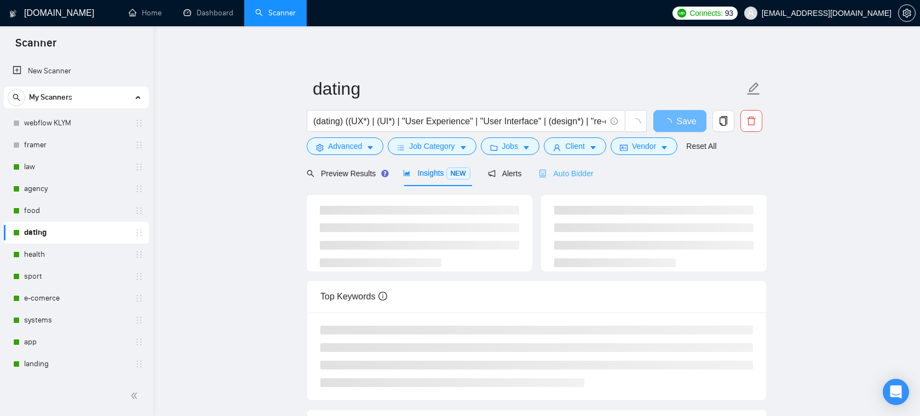
click at [573, 184] on div "Auto Bidder" at bounding box center [566, 173] width 54 height 26
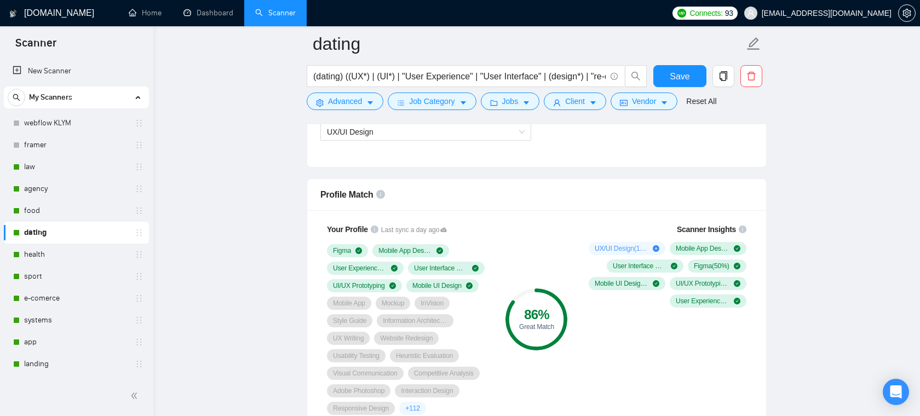
scroll to position [787, 0]
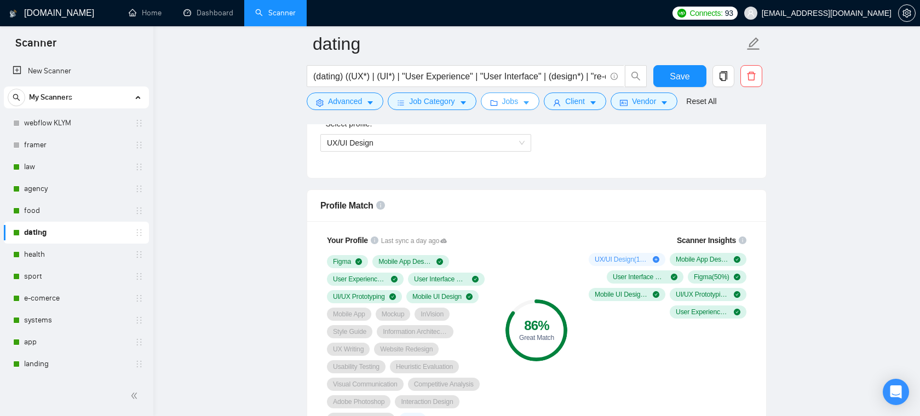
click at [514, 100] on span "Jobs" at bounding box center [510, 101] width 16 height 12
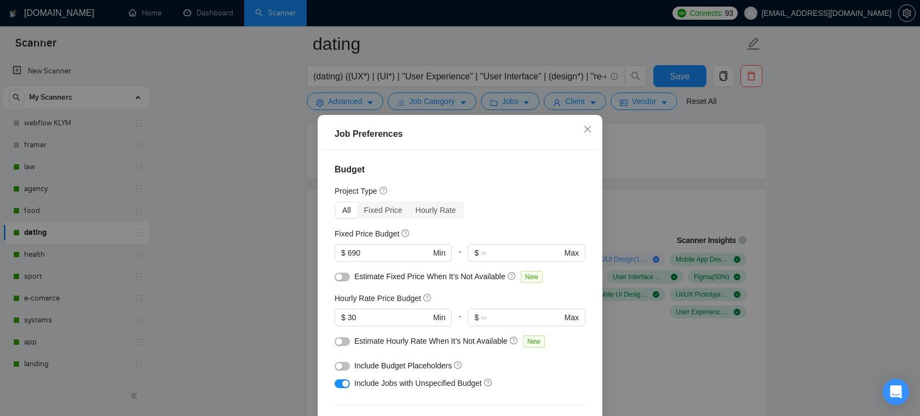
scroll to position [74, 0]
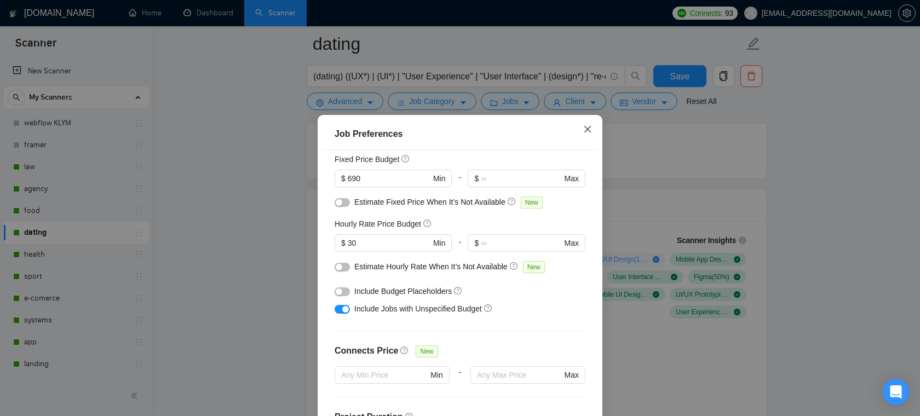
click at [598, 129] on span "Close" at bounding box center [588, 130] width 30 height 30
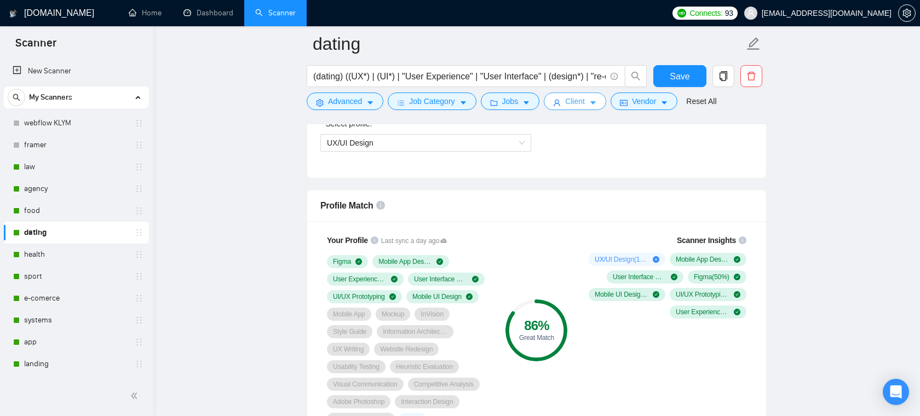
click at [585, 105] on span "Client" at bounding box center [575, 101] width 20 height 12
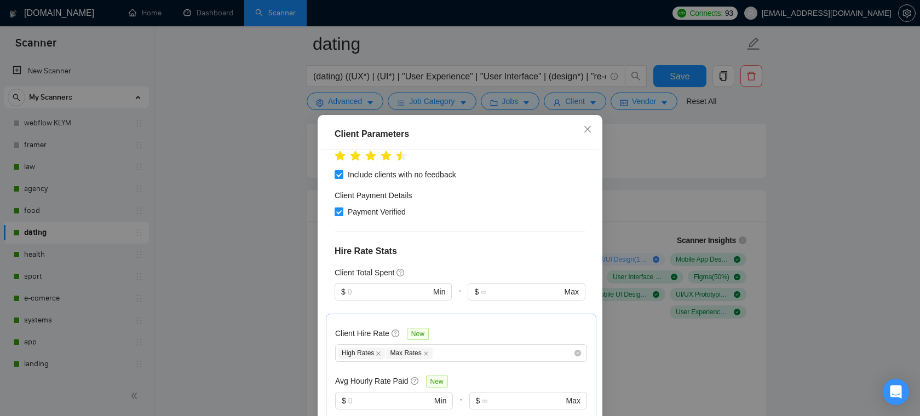
scroll to position [303, 0]
click at [583, 131] on icon "close" at bounding box center [587, 129] width 9 height 9
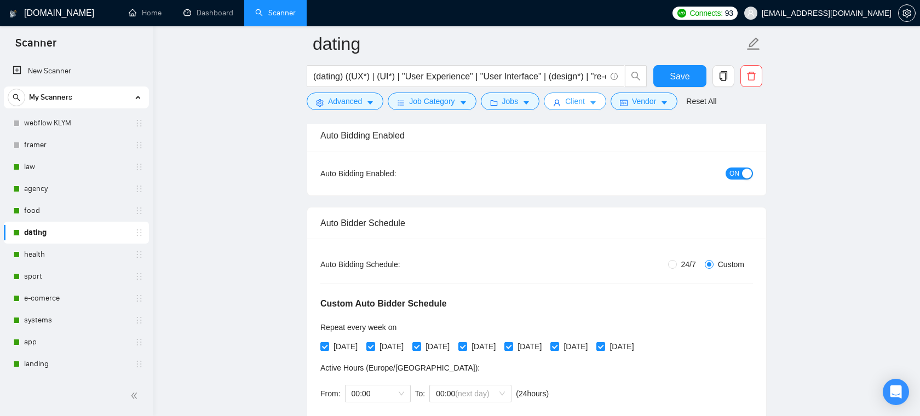
scroll to position [0, 0]
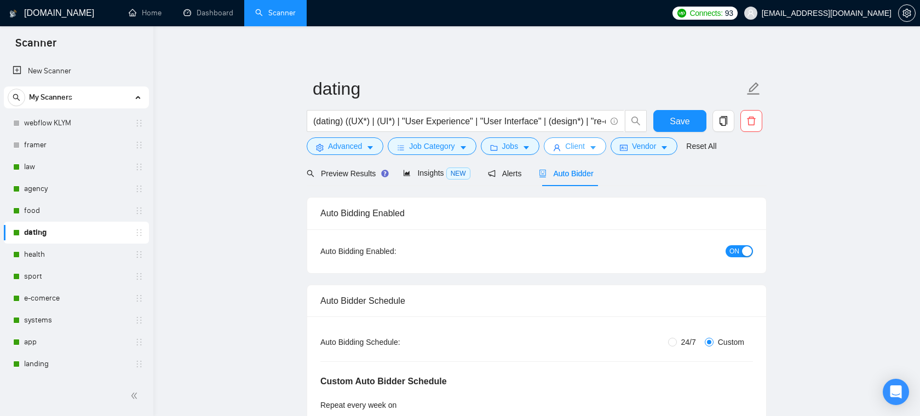
click at [574, 153] on button "Client" at bounding box center [575, 146] width 62 height 18
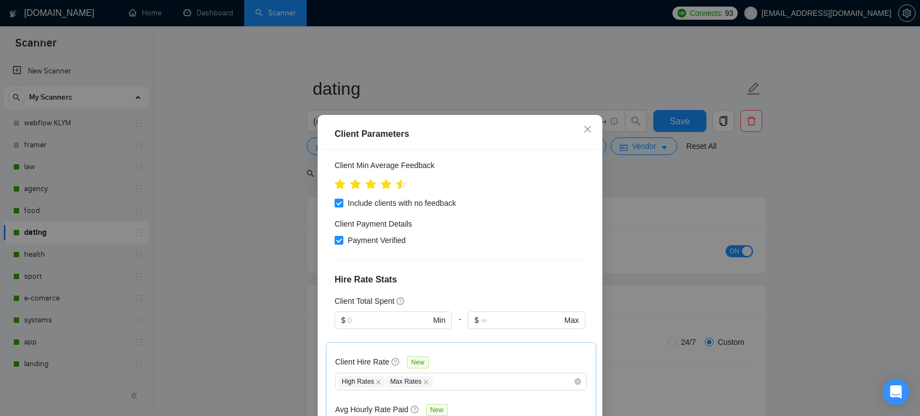
scroll to position [248, 0]
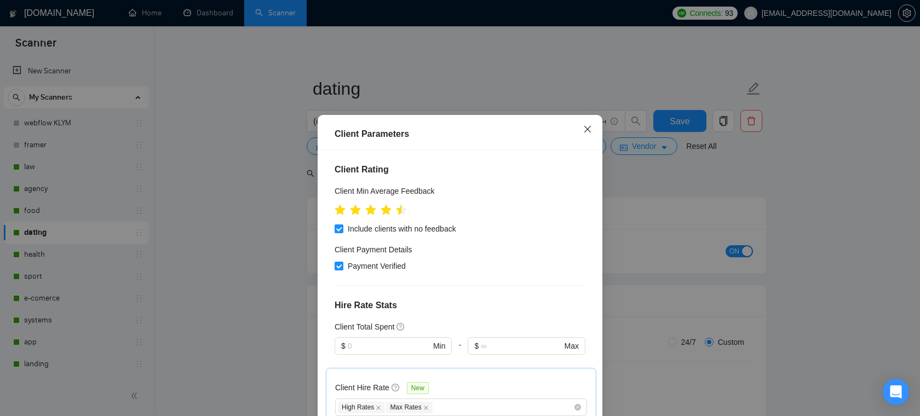
click at [583, 129] on icon "close" at bounding box center [587, 129] width 9 height 9
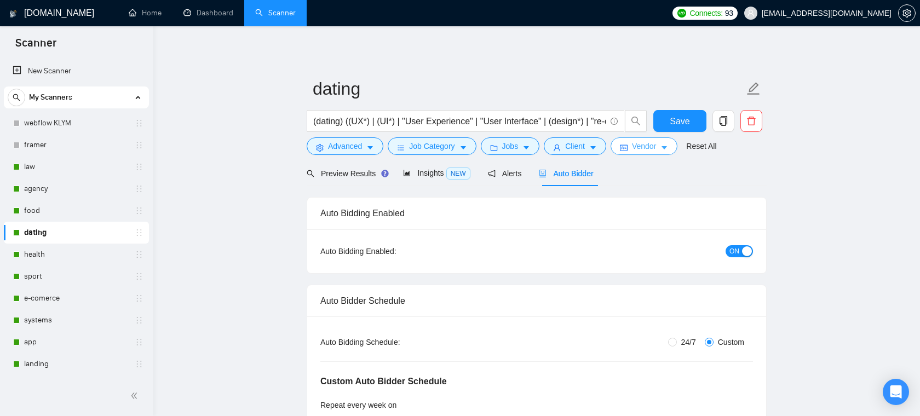
click at [625, 144] on span "idcard" at bounding box center [624, 148] width 8 height 8
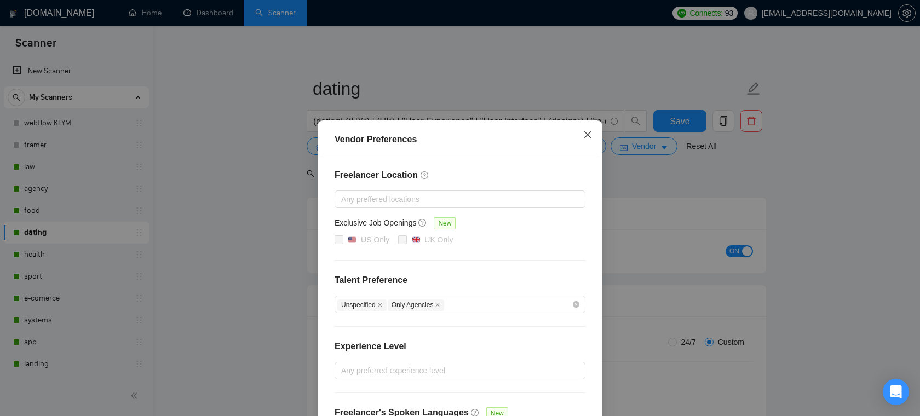
click at [586, 134] on icon "close" at bounding box center [587, 134] width 7 height 7
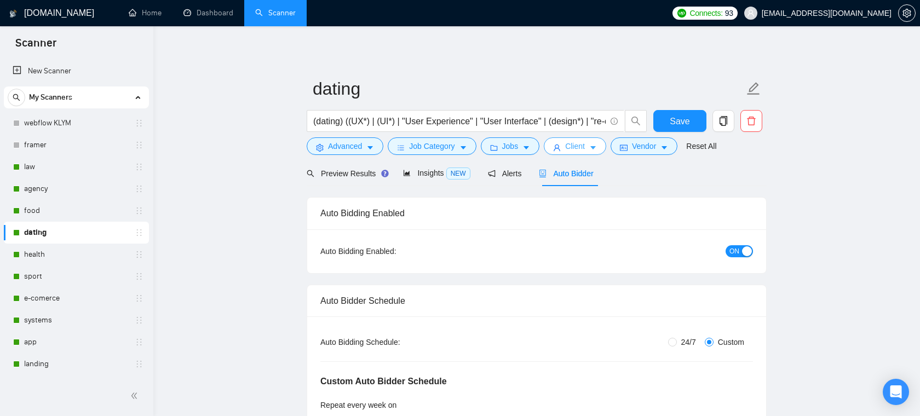
click at [585, 145] on span "Client" at bounding box center [575, 146] width 20 height 12
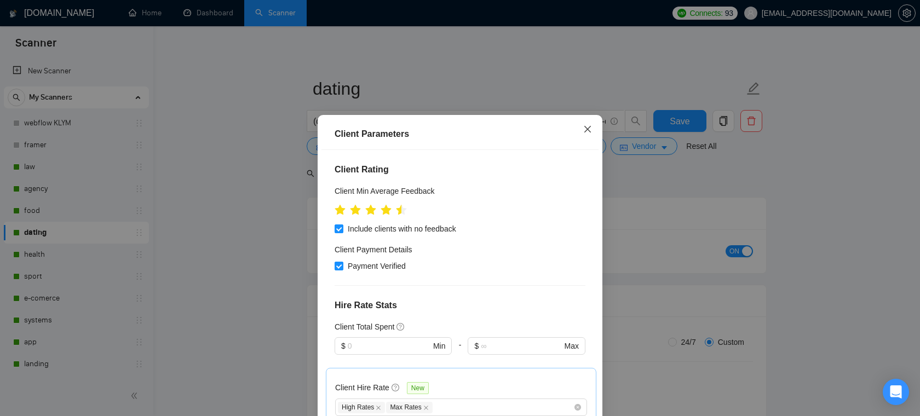
click at [587, 127] on icon "close" at bounding box center [587, 129] width 9 height 9
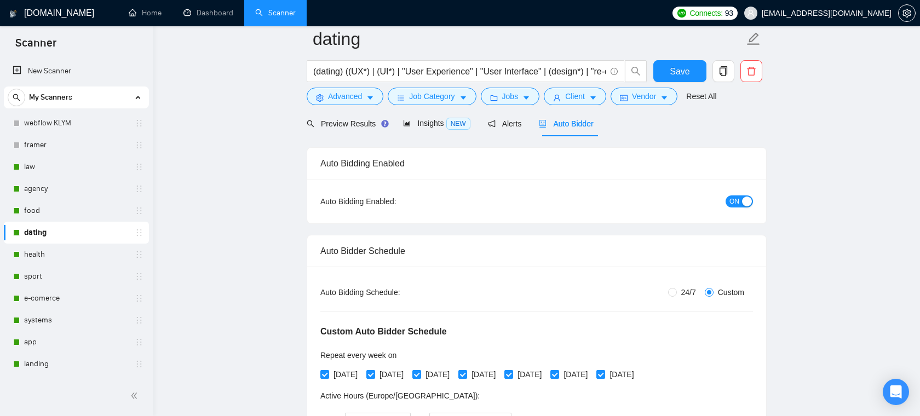
scroll to position [0, 0]
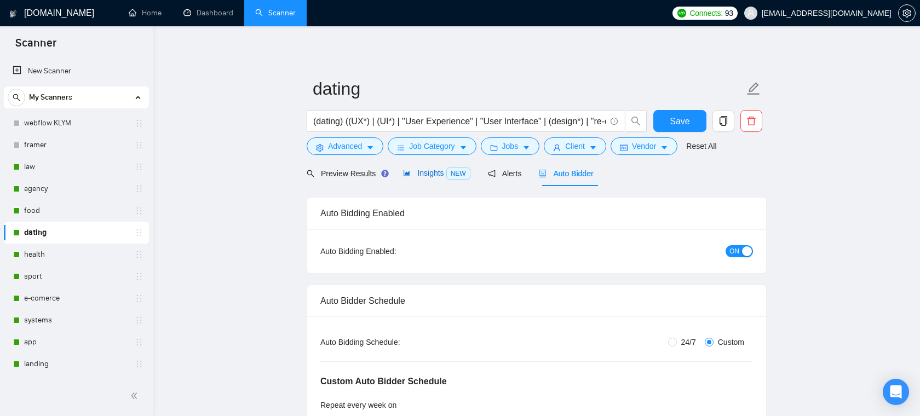
click at [417, 174] on span "Insights NEW" at bounding box center [436, 173] width 67 height 9
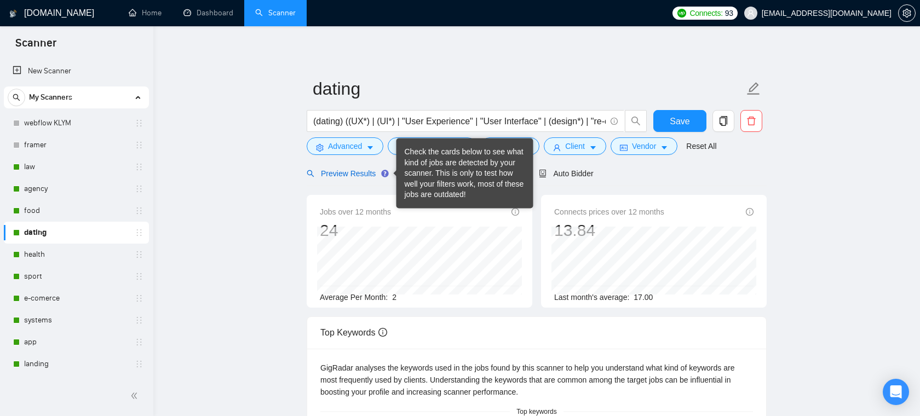
click at [358, 174] on span "Preview Results" at bounding box center [346, 173] width 79 height 9
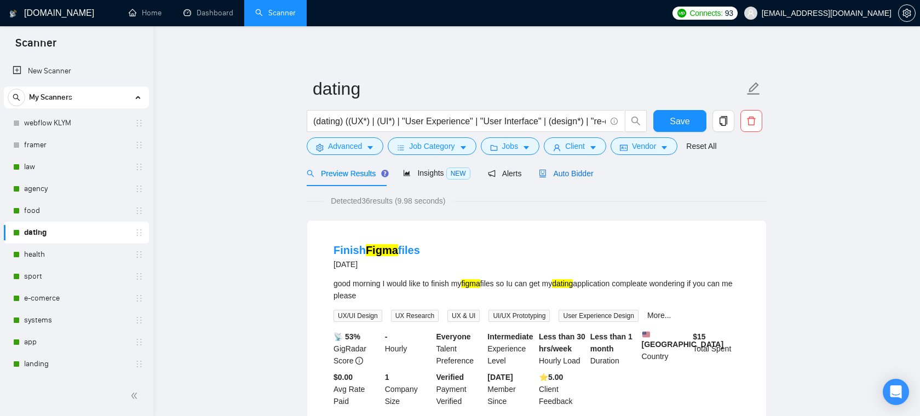
click at [566, 176] on span "Auto Bidder" at bounding box center [566, 173] width 54 height 9
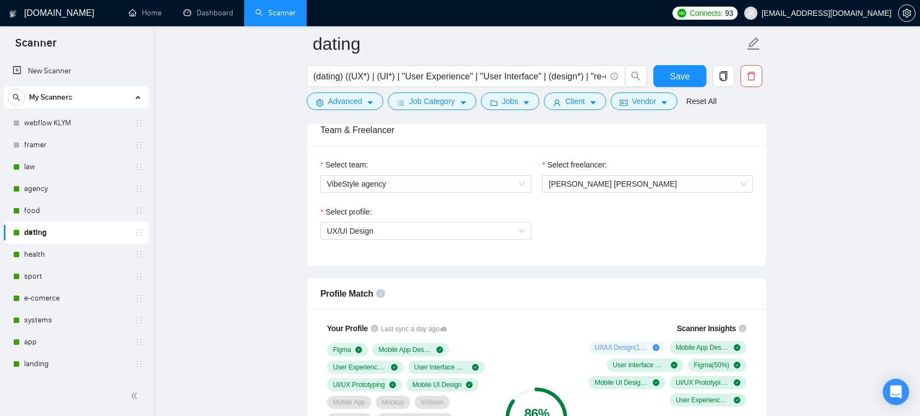
scroll to position [684, 0]
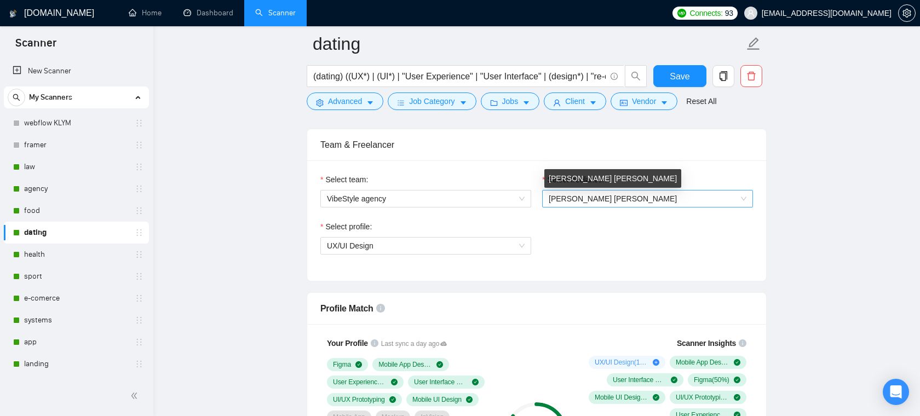
click at [592, 197] on span "[PERSON_NAME] [PERSON_NAME]" at bounding box center [613, 198] width 128 height 9
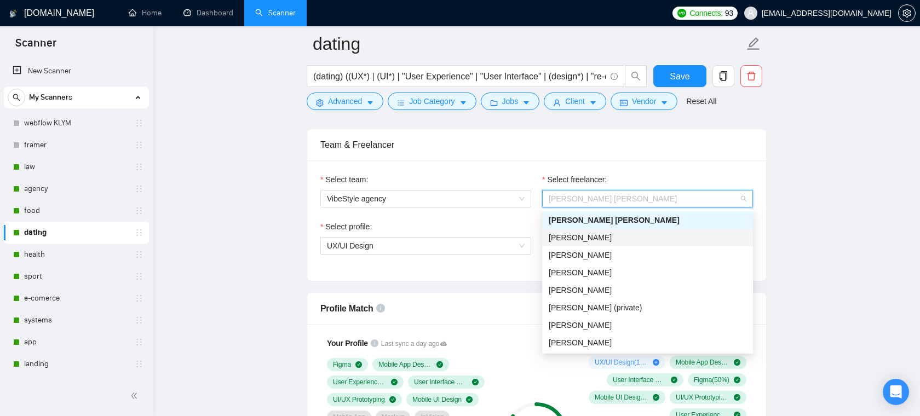
click at [544, 177] on label "Select freelancer:" at bounding box center [574, 180] width 65 height 12
click at [549, 191] on input "Select freelancer:" at bounding box center [644, 199] width 190 height 16
click at [625, 193] on span "[PERSON_NAME] [PERSON_NAME]" at bounding box center [648, 199] width 198 height 16
click at [538, 172] on div "Select team: VibeStyle agency Select freelancer: [PERSON_NAME] [PERSON_NAME] Se…" at bounding box center [536, 220] width 459 height 120
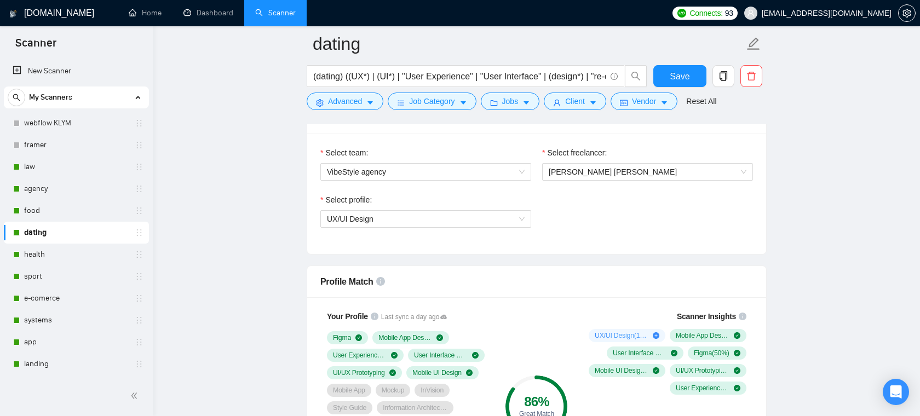
scroll to position [711, 0]
click at [593, 167] on span "[PERSON_NAME] [PERSON_NAME]" at bounding box center [613, 171] width 128 height 9
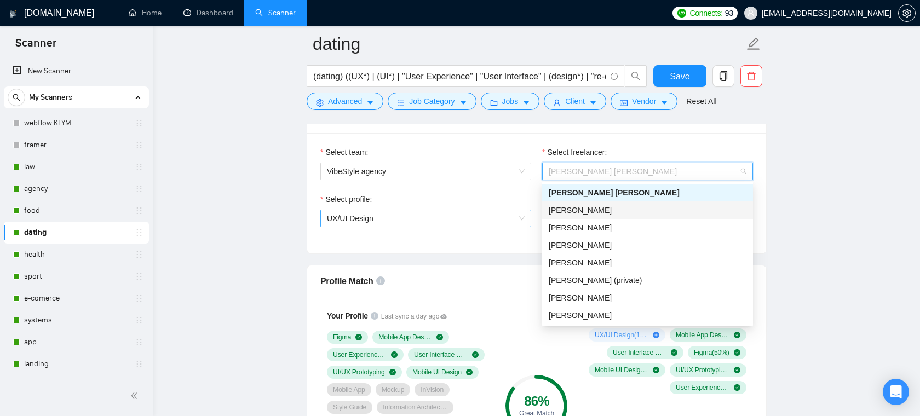
click at [357, 213] on span "UX/UI Design" at bounding box center [426, 218] width 198 height 16
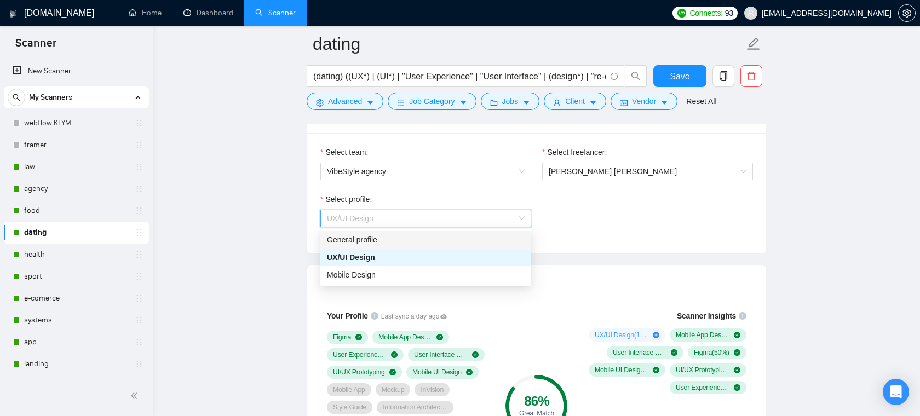
click at [586, 208] on div "Select profile: UX/UI Design" at bounding box center [537, 216] width 444 height 47
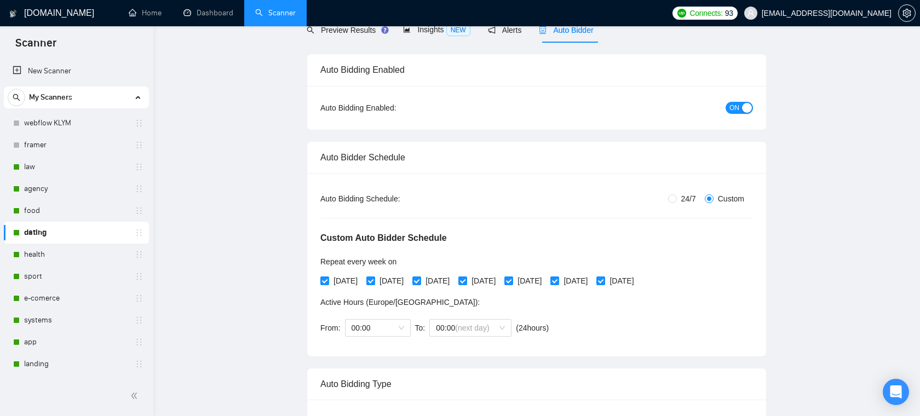
scroll to position [0, 0]
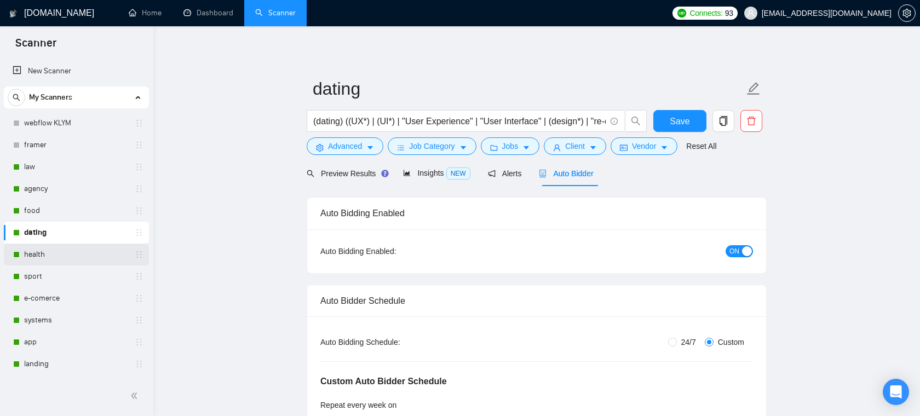
click at [45, 246] on link "health" at bounding box center [76, 255] width 104 height 22
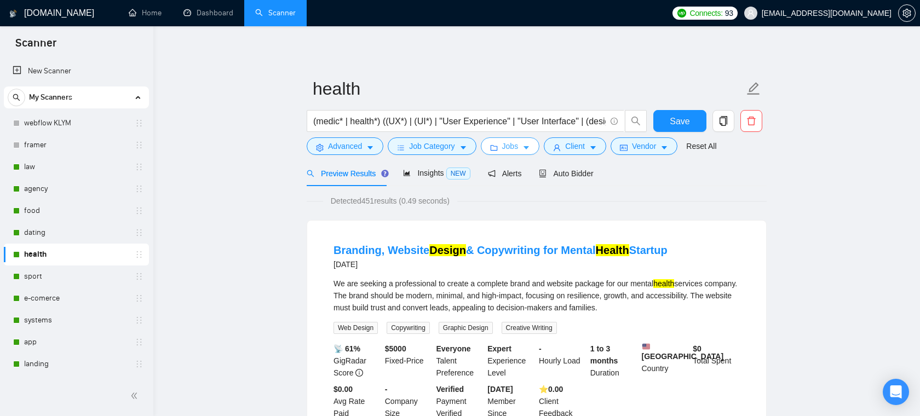
click at [498, 151] on icon "folder" at bounding box center [494, 148] width 8 height 8
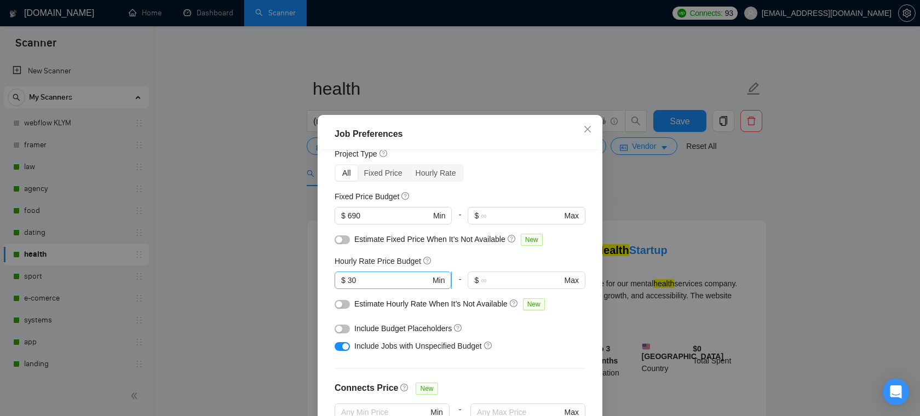
scroll to position [35, 0]
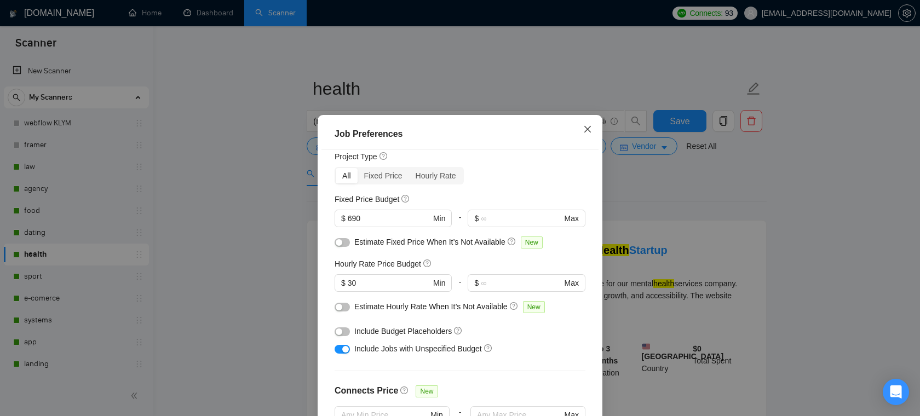
click at [583, 124] on span "Close" at bounding box center [588, 130] width 30 height 30
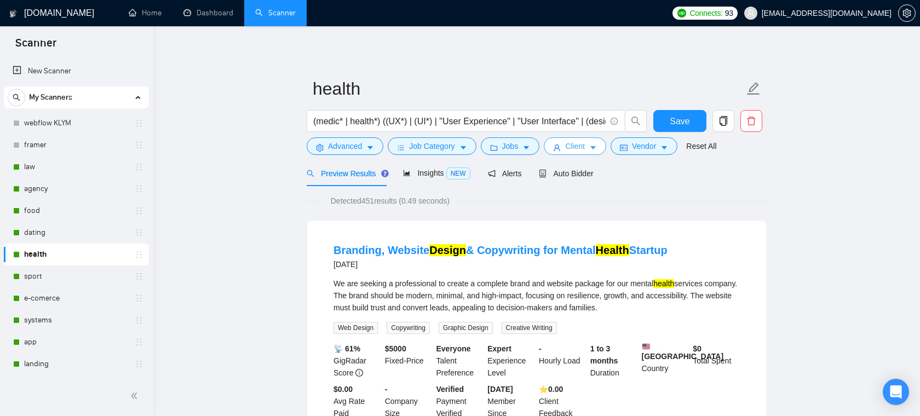
click at [585, 146] on span "Client" at bounding box center [575, 146] width 20 height 12
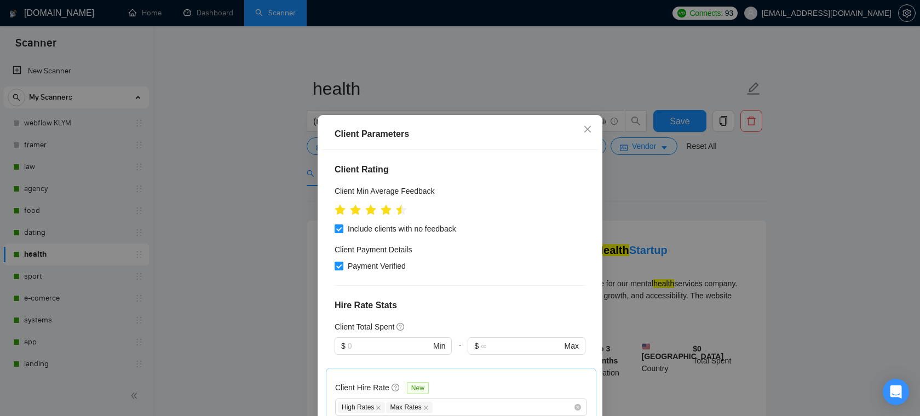
scroll to position [254, 0]
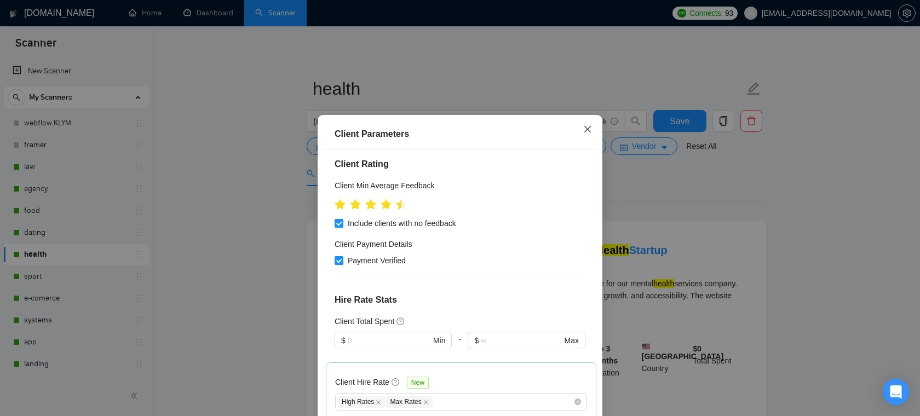
click at [583, 122] on span "Close" at bounding box center [588, 130] width 30 height 30
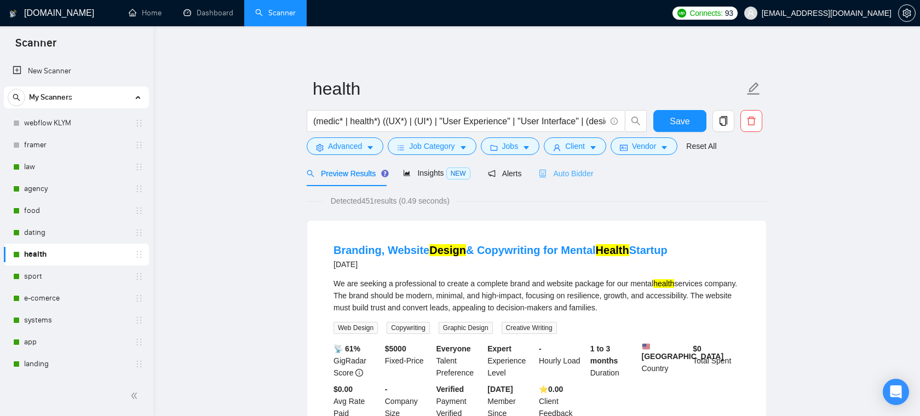
click at [564, 167] on div "Auto Bidder" at bounding box center [566, 173] width 54 height 26
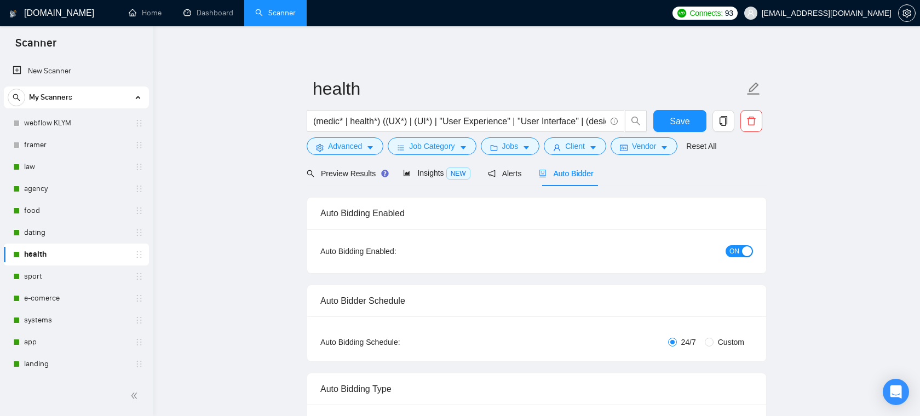
radio input "false"
radio input "true"
checkbox input "true"
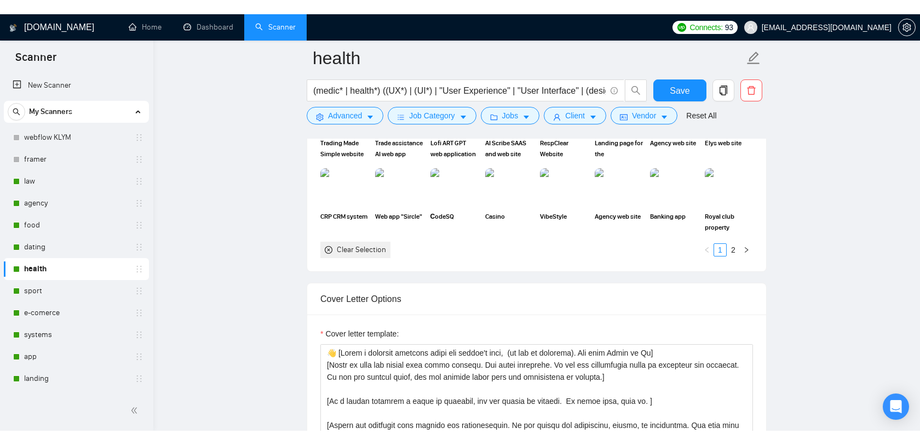
scroll to position [1383, 0]
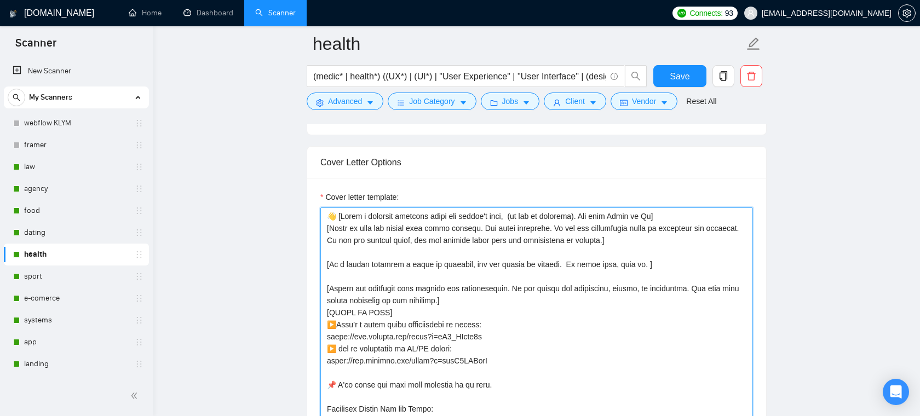
click at [498, 231] on textarea "Cover letter template:" at bounding box center [536, 331] width 433 height 246
